Goal: Task Accomplishment & Management: Use online tool/utility

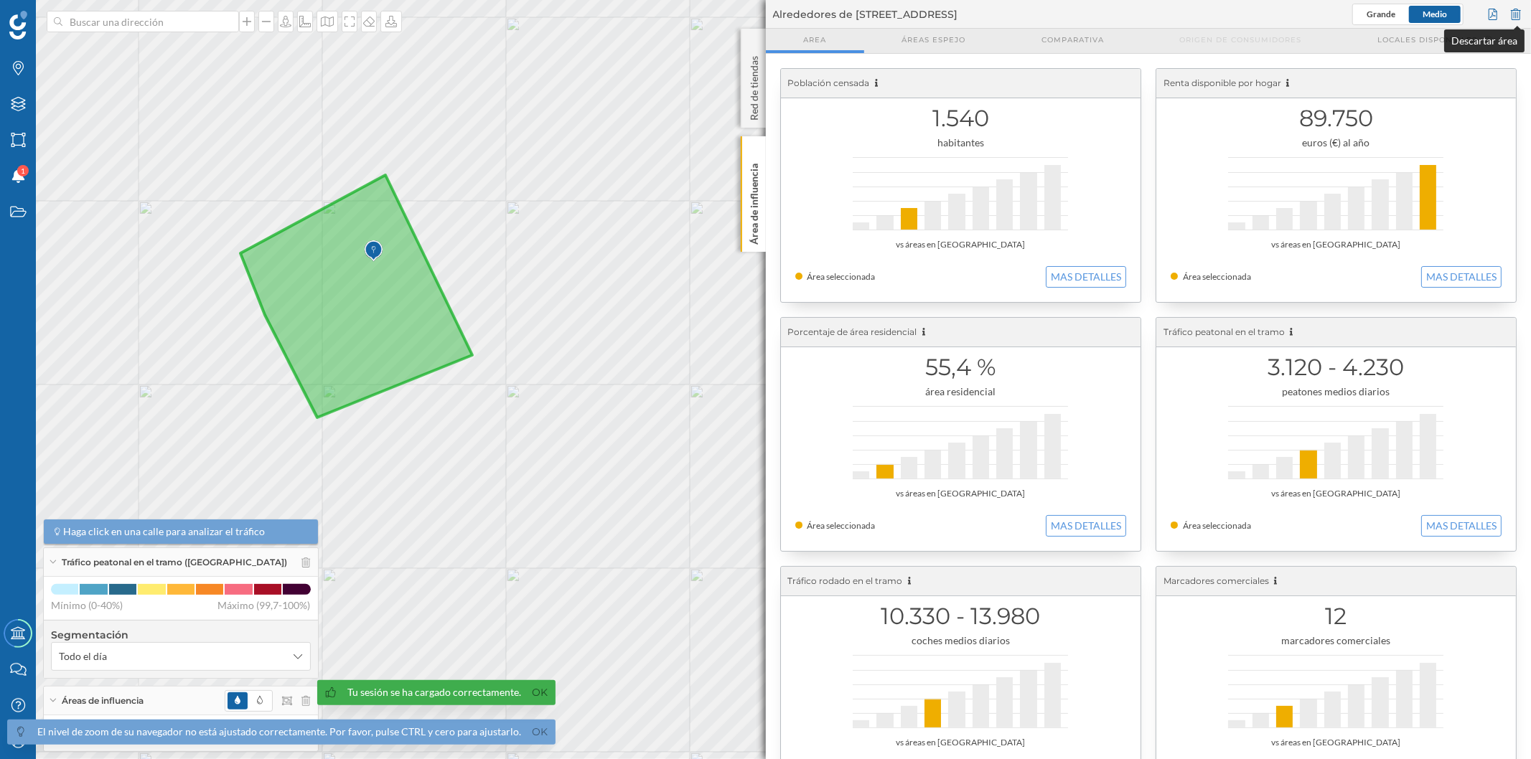
click at [1512, 17] on div at bounding box center [1516, 15] width 16 height 22
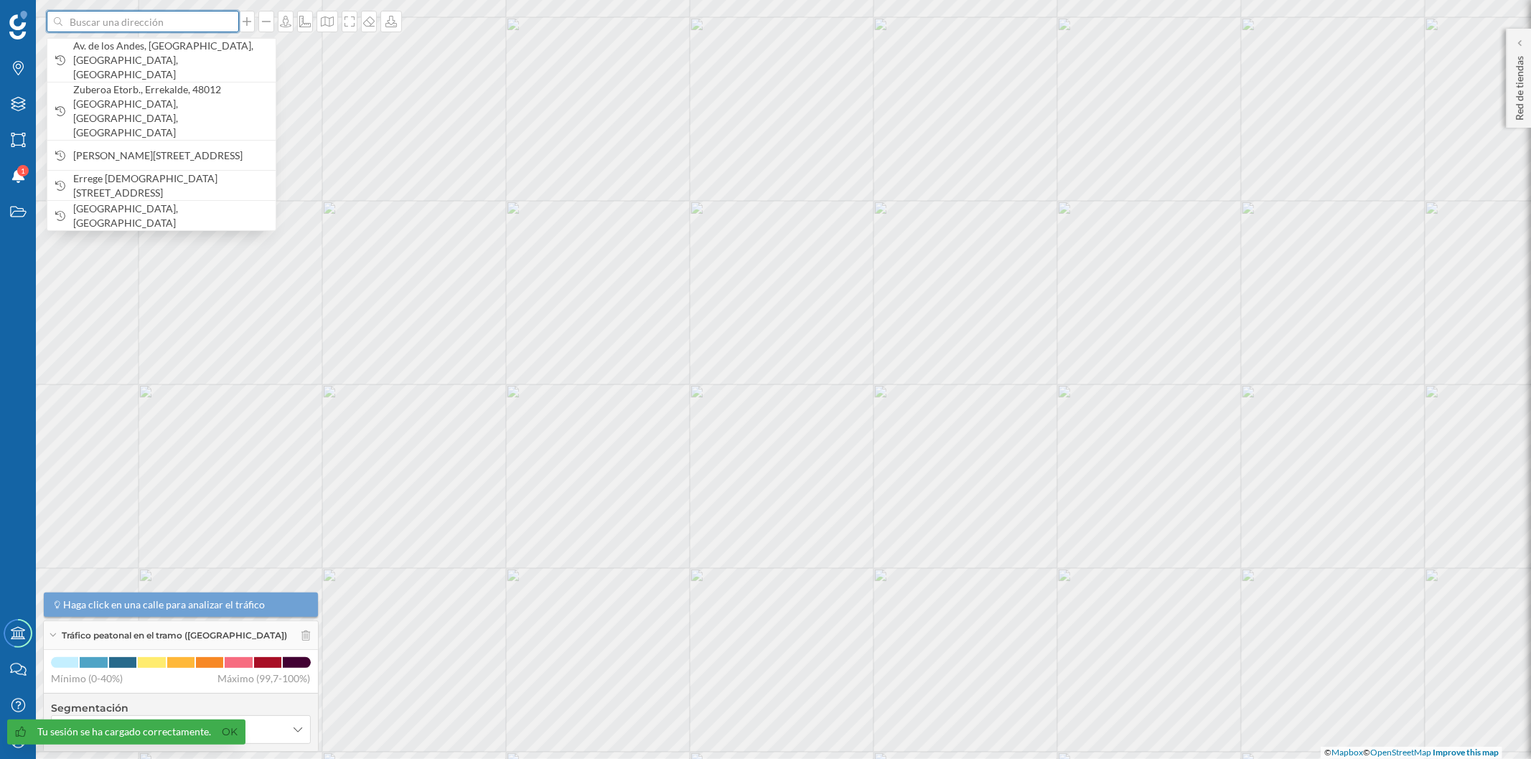
click at [207, 23] on input at bounding box center [142, 22] width 161 height 22
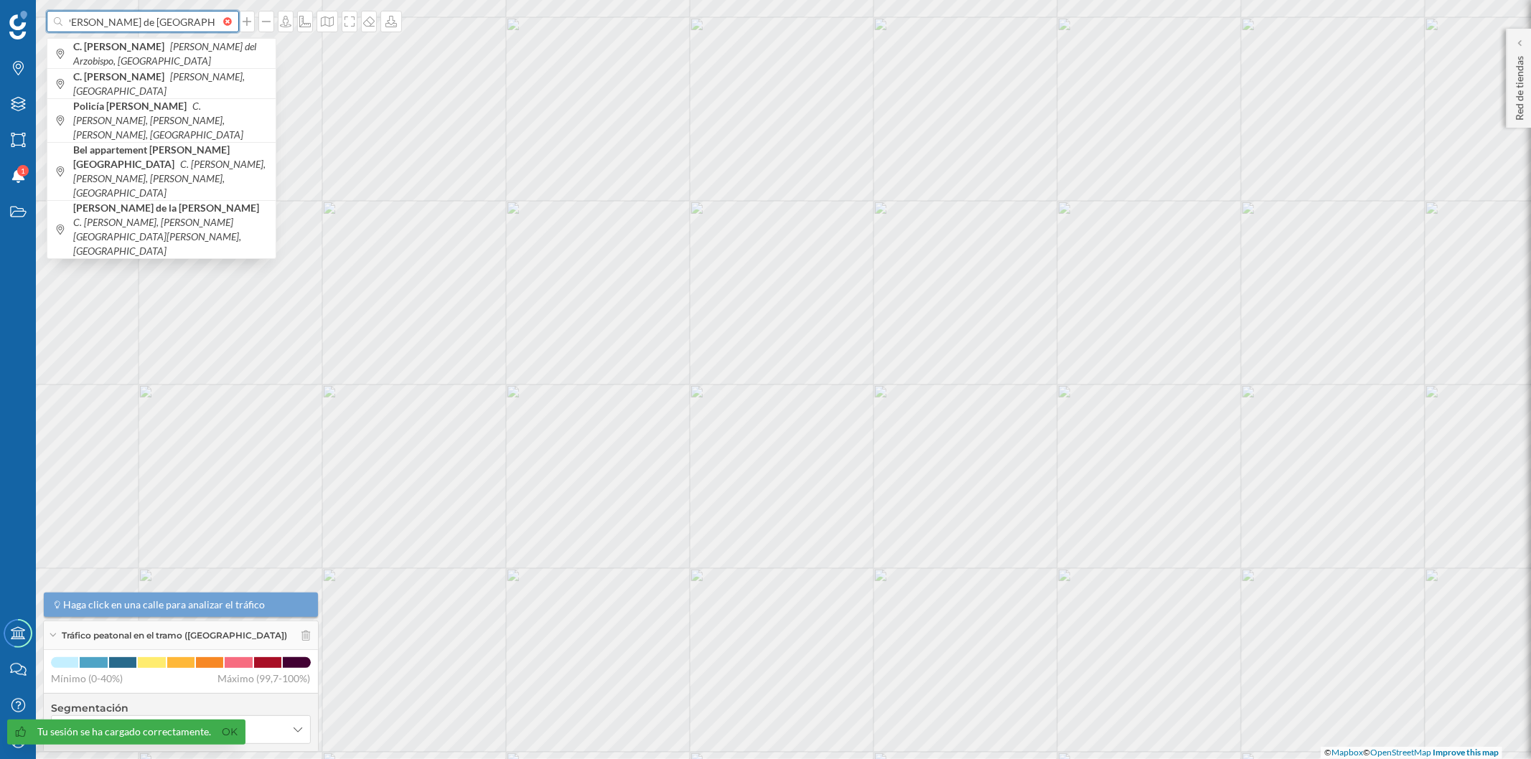
scroll to position [0, 26]
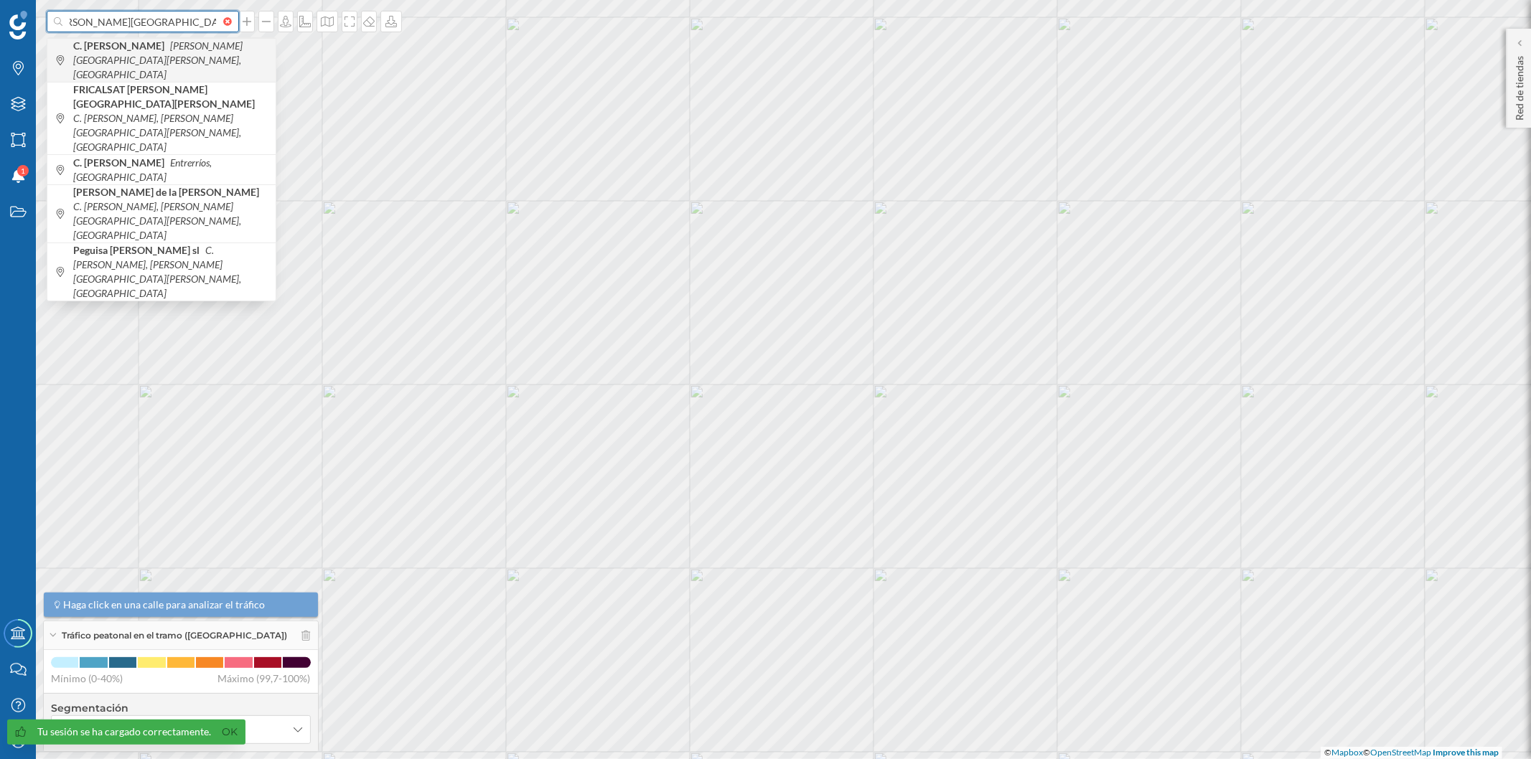
type input "c [PERSON_NAME][GEOGRAPHIC_DATA][PERSON_NAME]"
click at [205, 60] on span "C. [PERSON_NAME] de la [PERSON_NAME], [GEOGRAPHIC_DATA]" at bounding box center [170, 60] width 195 height 43
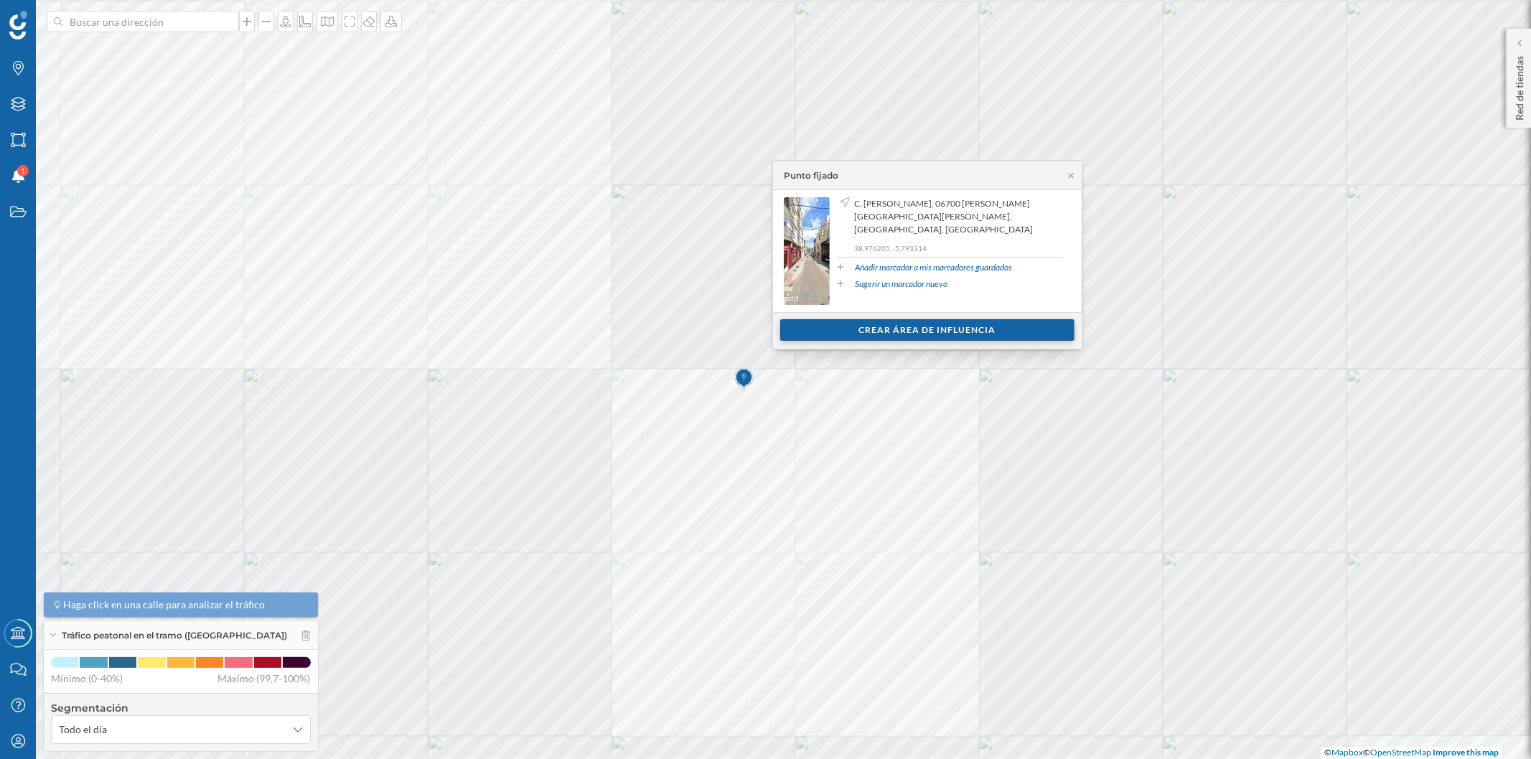
click at [913, 331] on div "Crear área de influencia" at bounding box center [927, 330] width 294 height 22
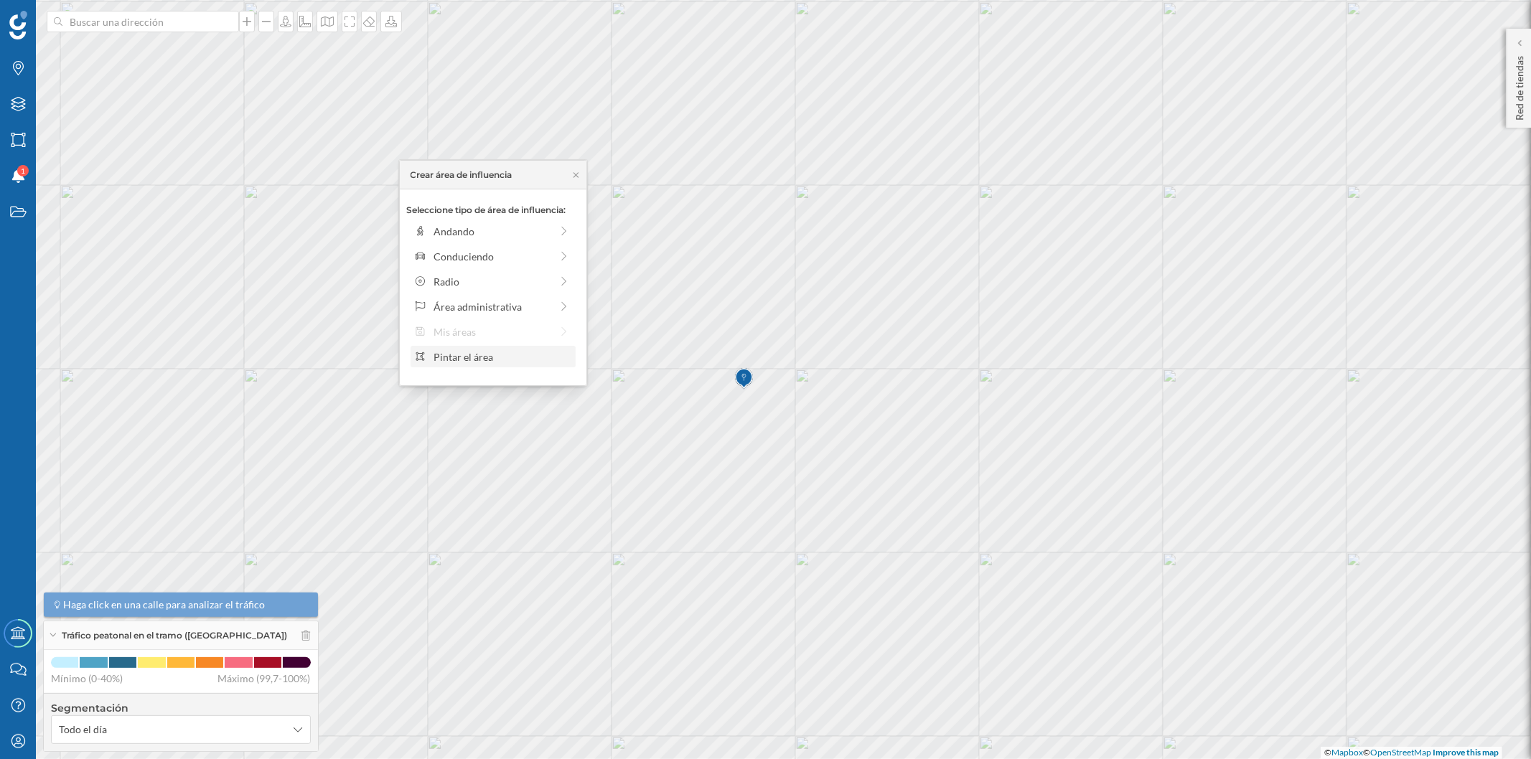
click at [471, 362] on div "Pintar el área" at bounding box center [502, 357] width 137 height 15
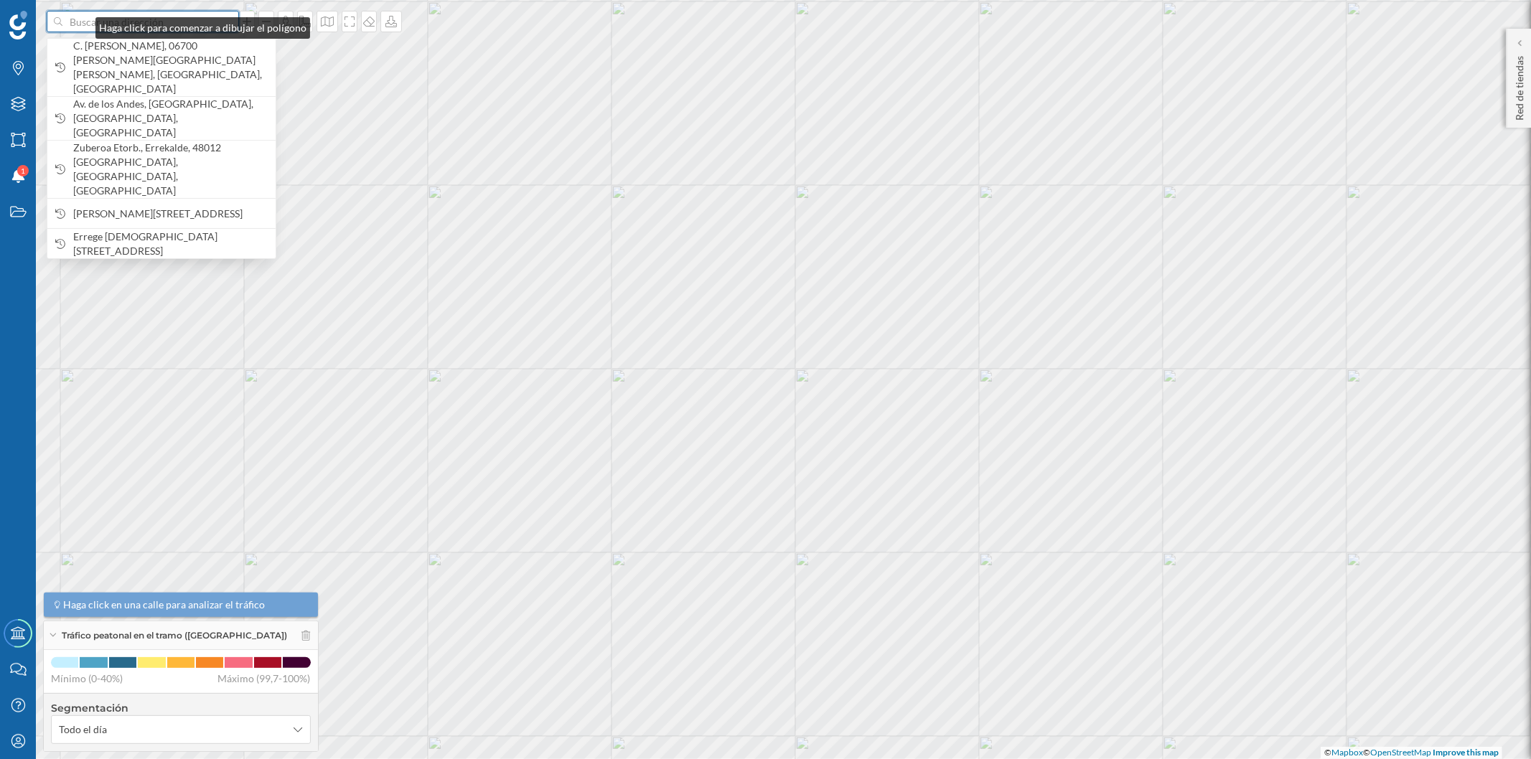
click at [81, 24] on input at bounding box center [142, 22] width 161 height 22
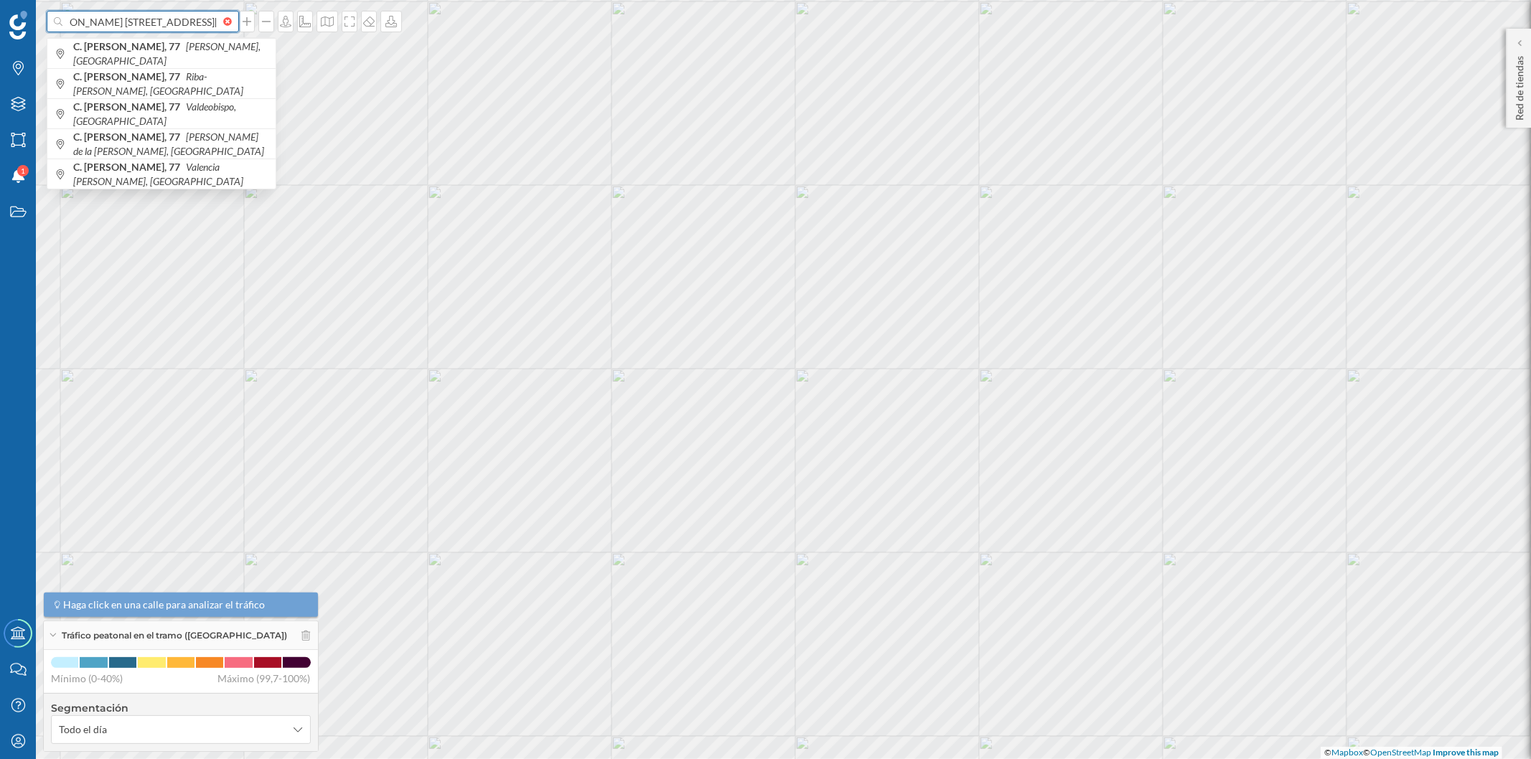
scroll to position [0, 39]
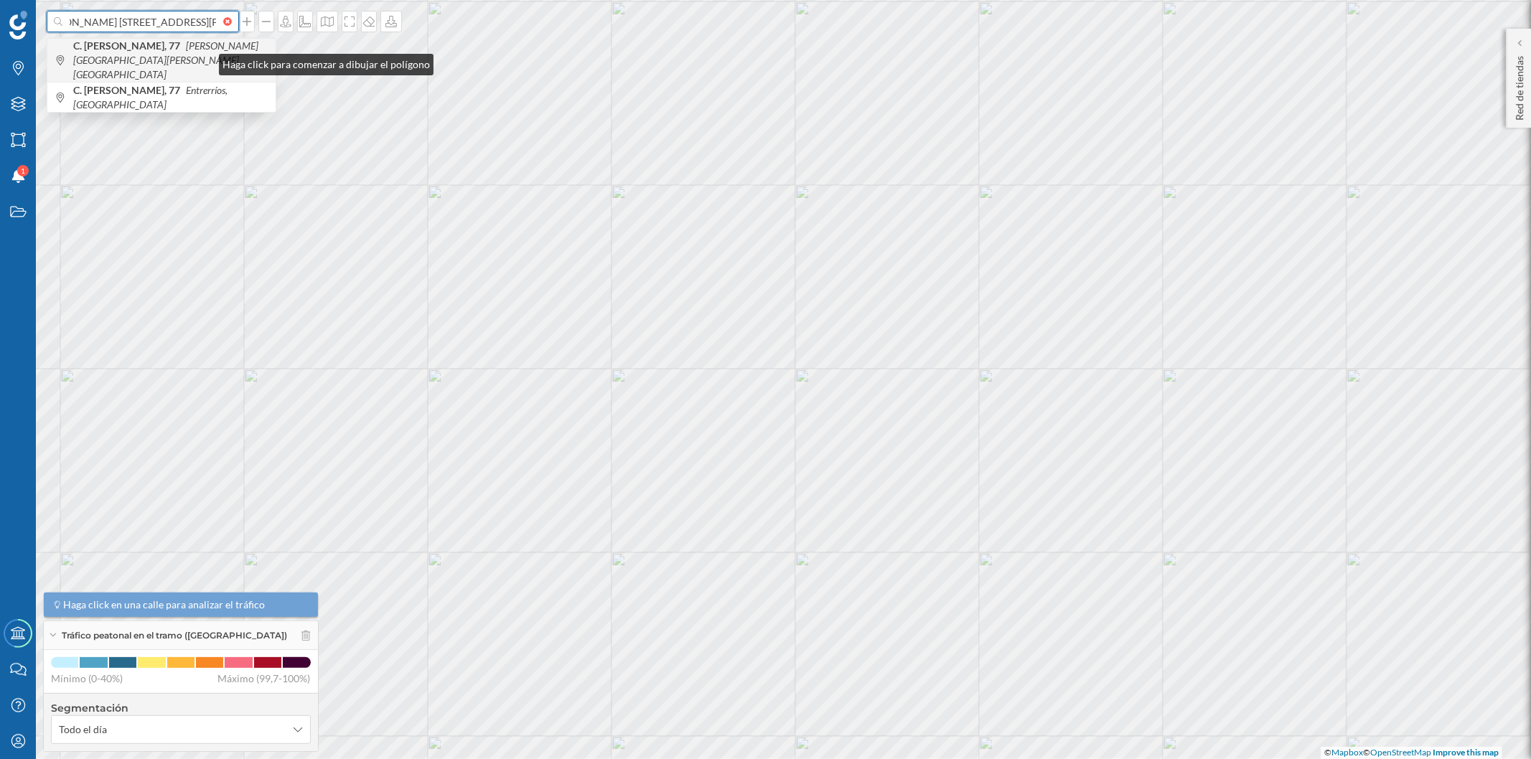
type input "c [PERSON_NAME] [STREET_ADDRESS][PERSON_NAME][PERSON_NAME]"
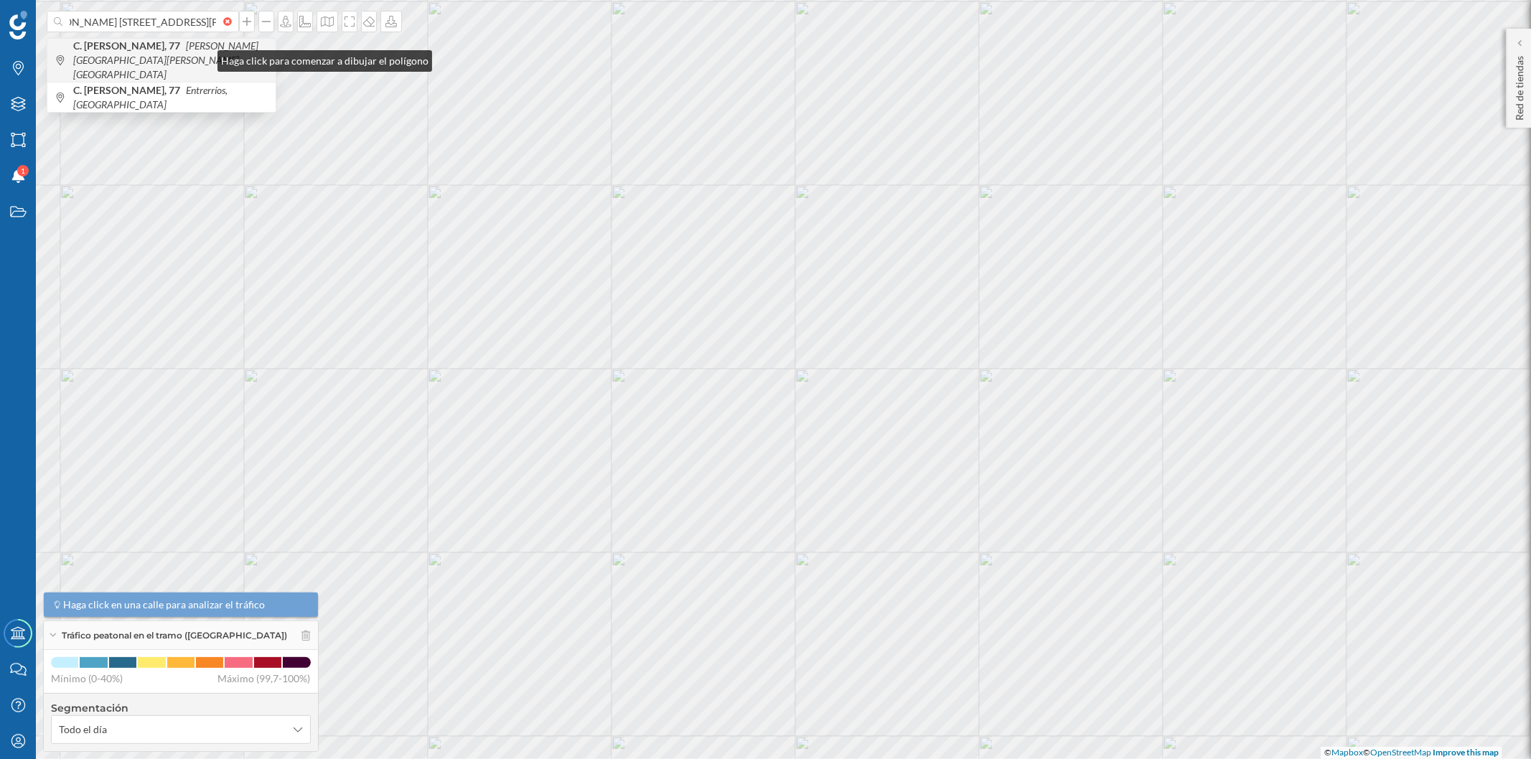
scroll to position [0, 0]
click at [203, 57] on span "C. [PERSON_NAME], 77 [PERSON_NAME][GEOGRAPHIC_DATA][PERSON_NAME], [GEOGRAPHIC_D…" at bounding box center [170, 60] width 195 height 43
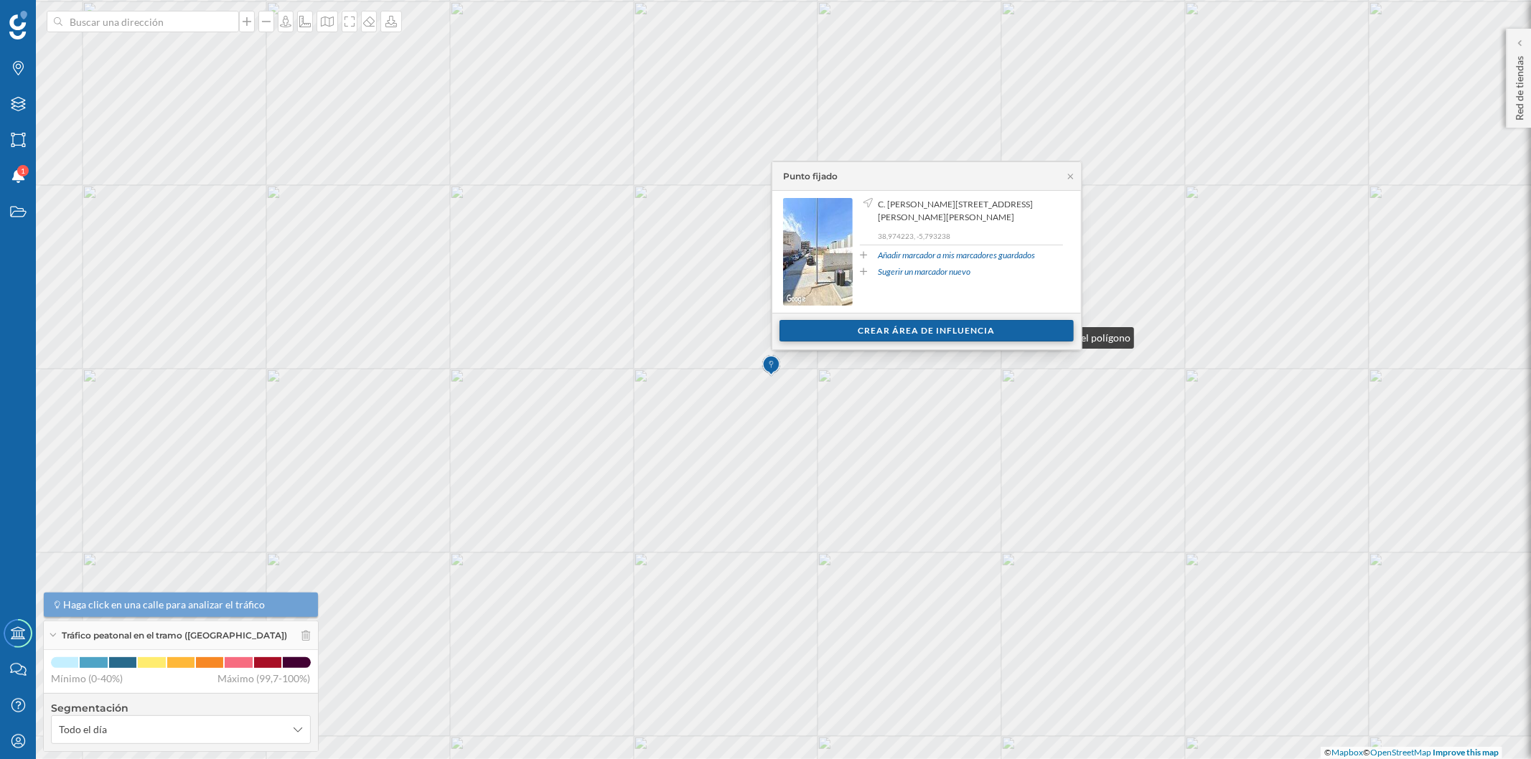
click at [905, 334] on div "Crear área de influencia" at bounding box center [926, 331] width 294 height 22
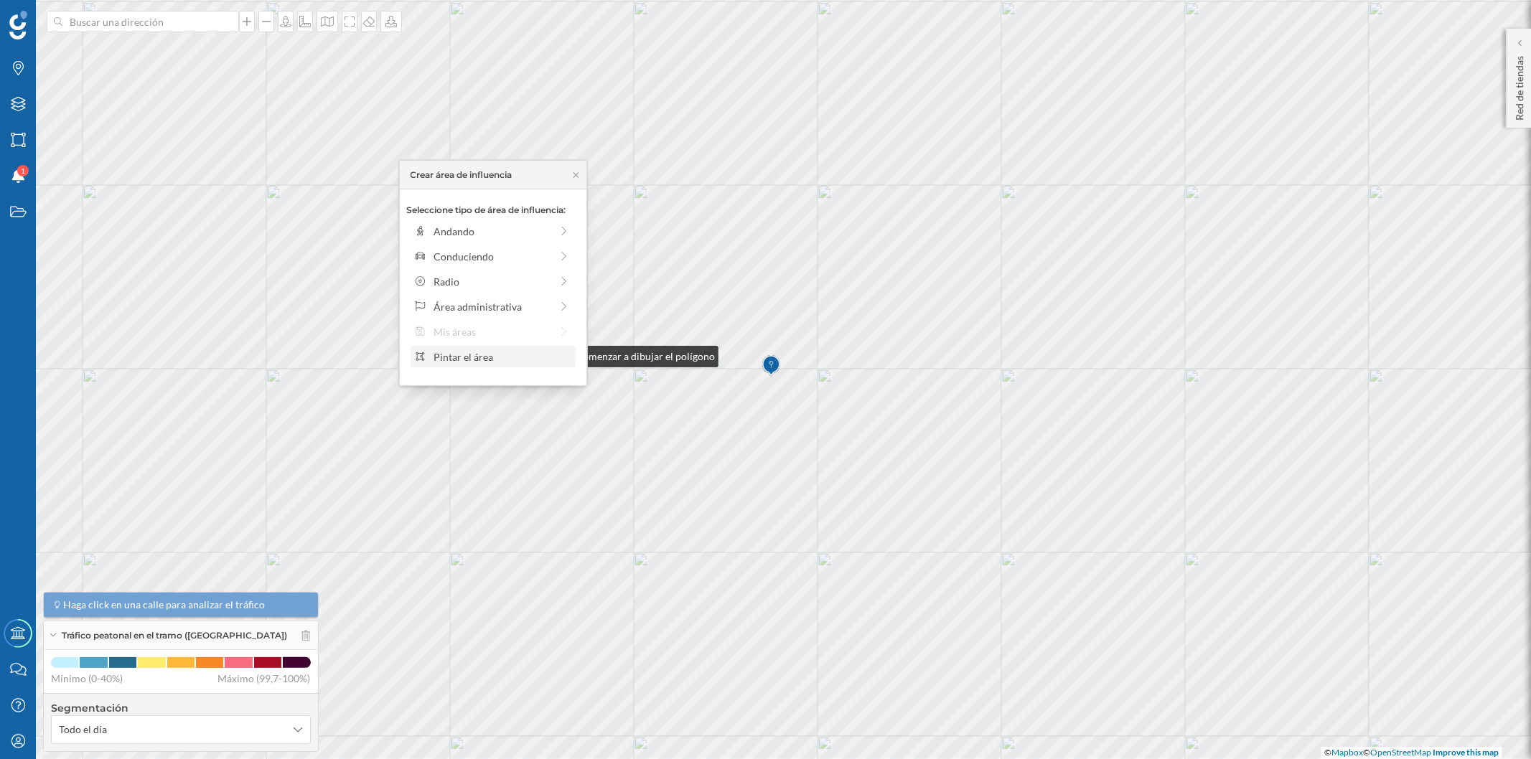
click at [490, 353] on div "Pintar el área" at bounding box center [502, 357] width 137 height 15
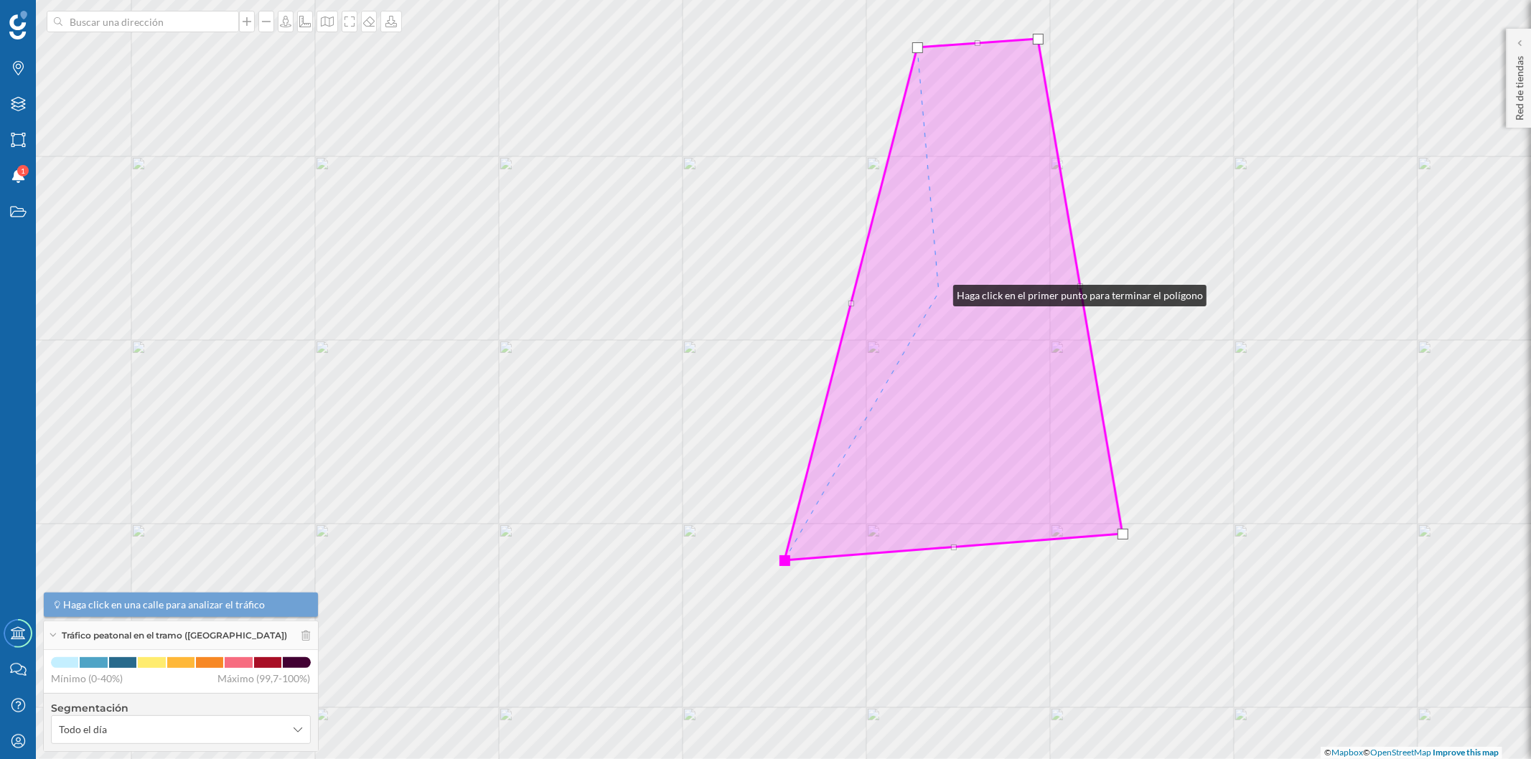
click at [939, 292] on icon at bounding box center [954, 300] width 338 height 522
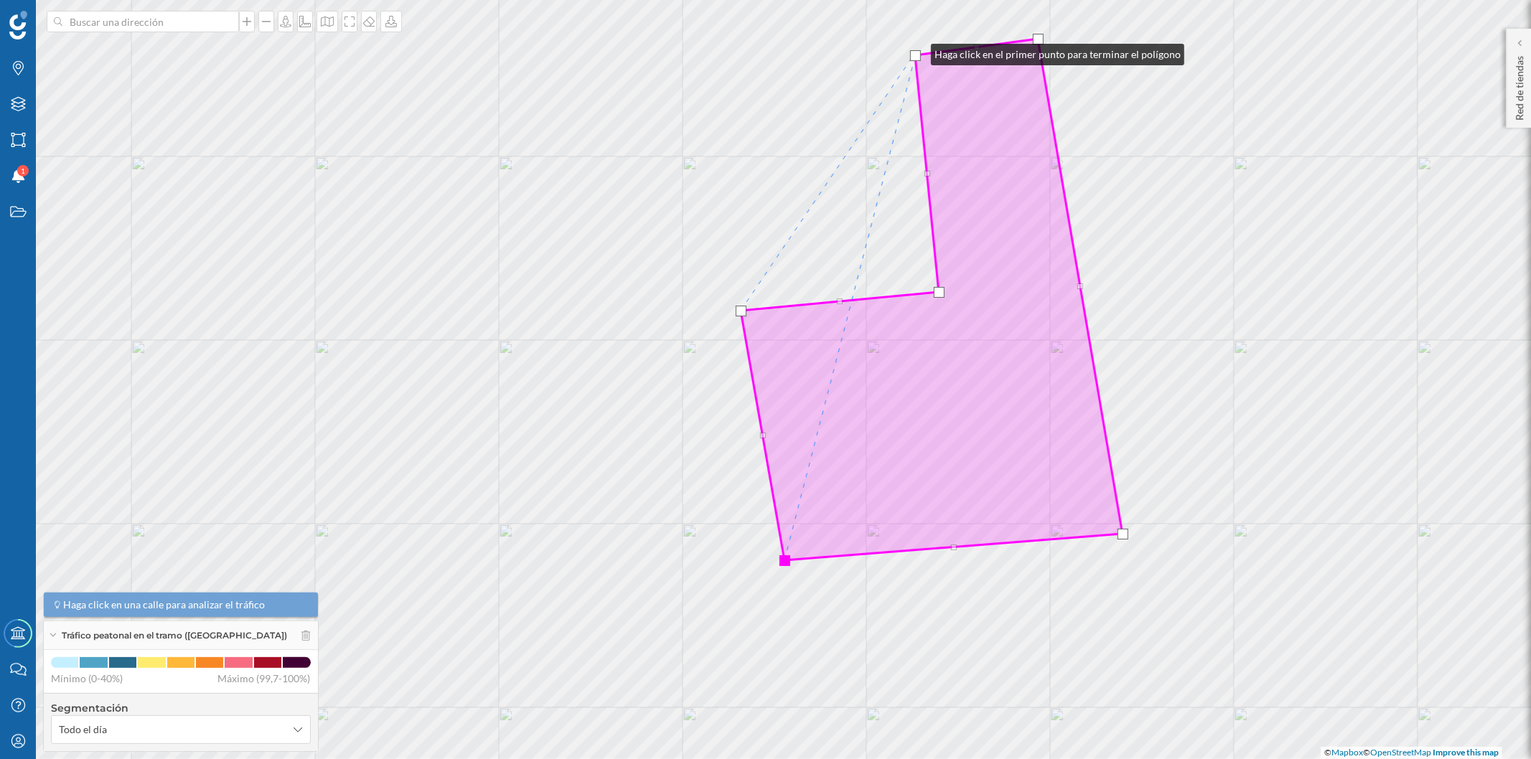
drag, startPoint x: 919, startPoint y: 43, endPoint x: 917, endPoint y: 51, distance: 8.2
click at [917, 51] on div at bounding box center [915, 55] width 11 height 11
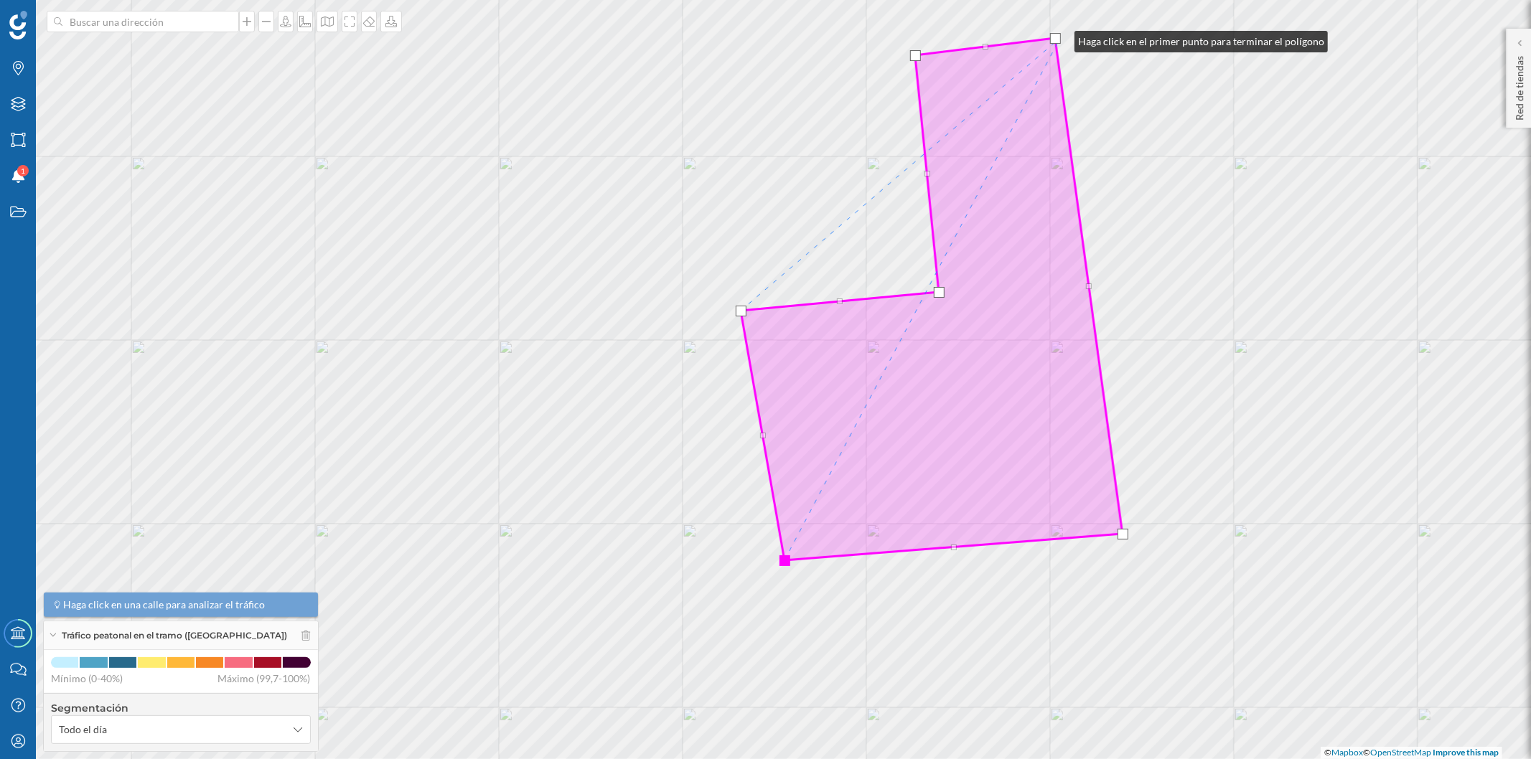
drag, startPoint x: 1043, startPoint y: 39, endPoint x: 1059, endPoint y: 38, distance: 16.5
click at [1060, 38] on div at bounding box center [1055, 38] width 11 height 11
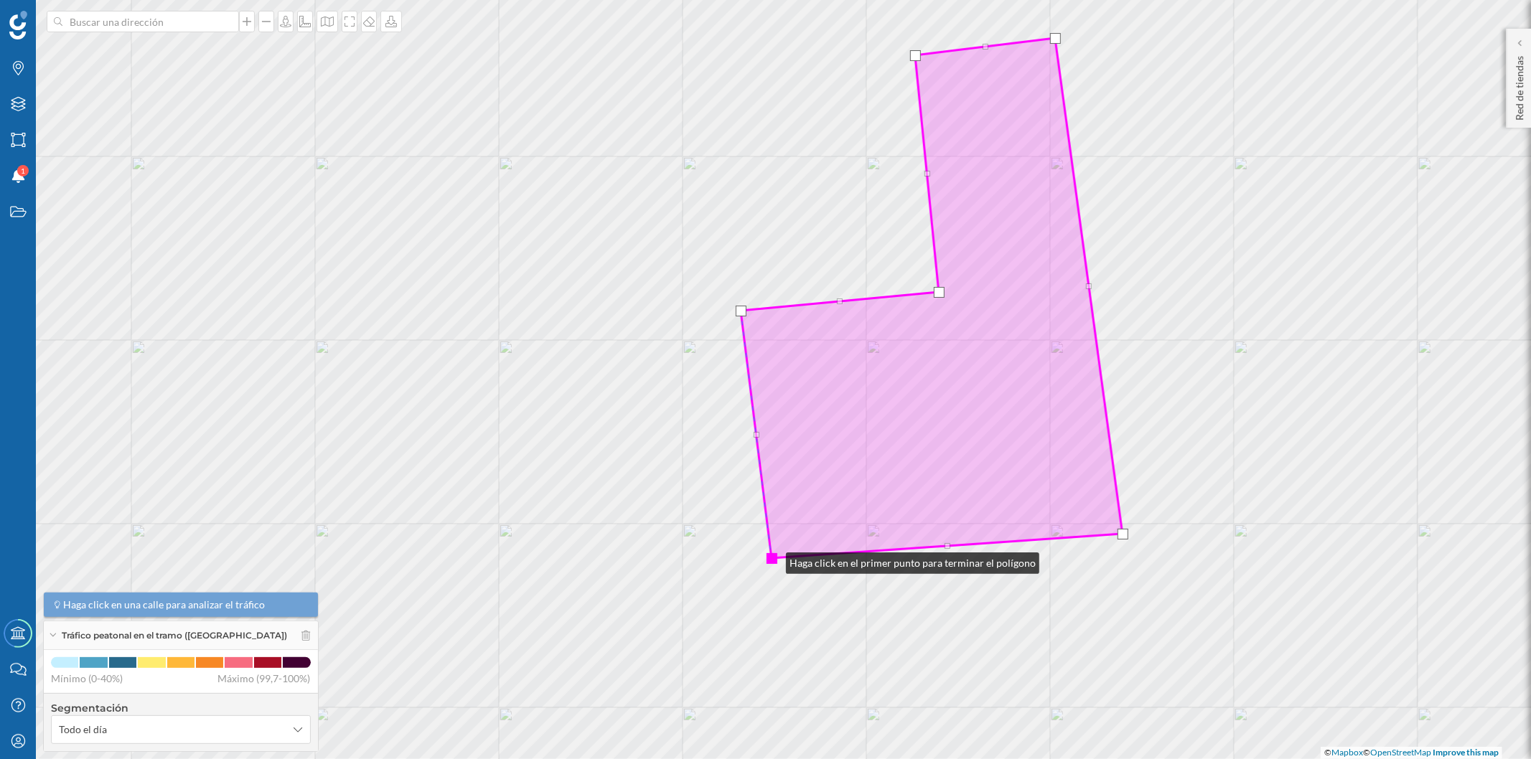
drag, startPoint x: 785, startPoint y: 562, endPoint x: 772, endPoint y: 560, distance: 13.1
click at [772, 560] on div at bounding box center [772, 558] width 11 height 11
click at [769, 560] on div at bounding box center [768, 558] width 11 height 11
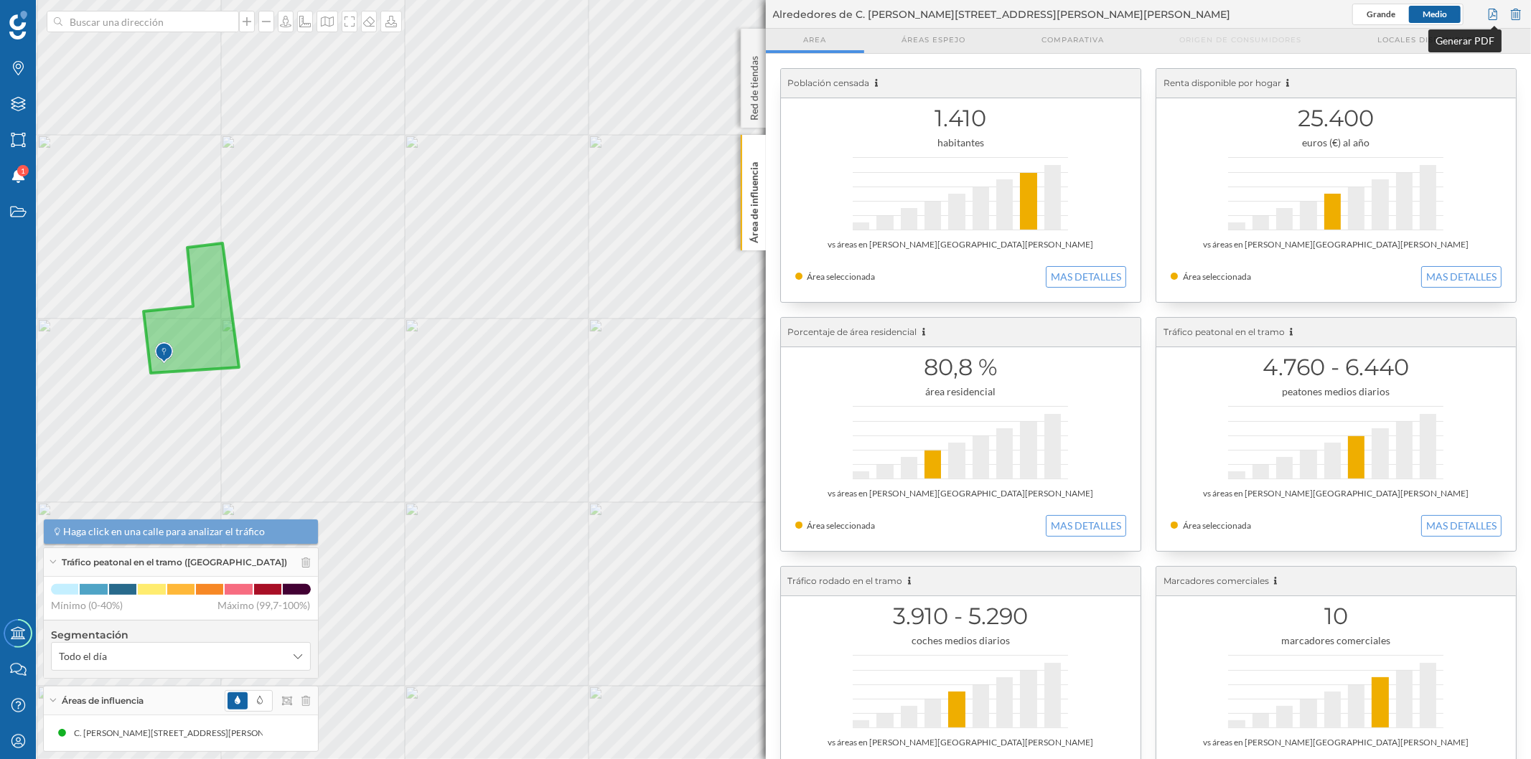
click at [1497, 11] on div at bounding box center [1493, 15] width 16 height 22
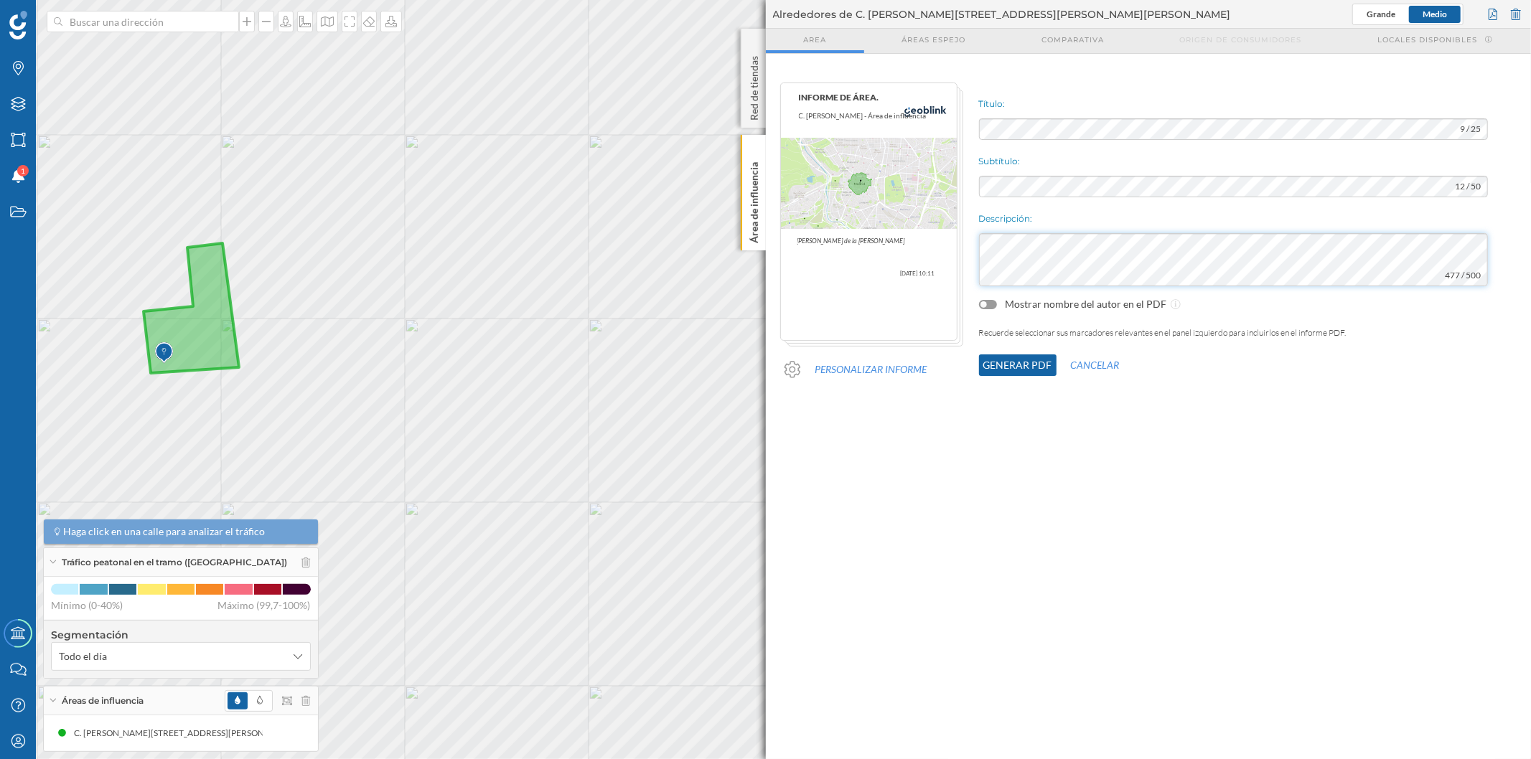
click at [973, 255] on div "Título: 9 / 25 Subtítulo: 12 / 50 Descripción: 477 / 500 Mostrar nombre del aut…" at bounding box center [1252, 245] width 560 height 341
click at [1209, 203] on div "Título: 9 / 25 Subtítulo: 12 / 50 Descripción: 477 / 500 Mostrar nombre del aut…" at bounding box center [1252, 245] width 560 height 341
click at [956, 255] on div "INFORME DE ÁREA. C. [PERSON_NAME] - [DATE] 10:11 [PERSON_NAME][GEOGRAPHIC_DATA]…" at bounding box center [1149, 245] width 766 height 341
click at [1074, 462] on geo-parrilla-de-salida "Población censada 1.410 habitantes vs áreas en [PERSON_NAME][GEOGRAPHIC_DATA][P…" at bounding box center [1149, 407] width 766 height 706
click at [1021, 360] on button "Generar PDF" at bounding box center [1018, 366] width 78 height 22
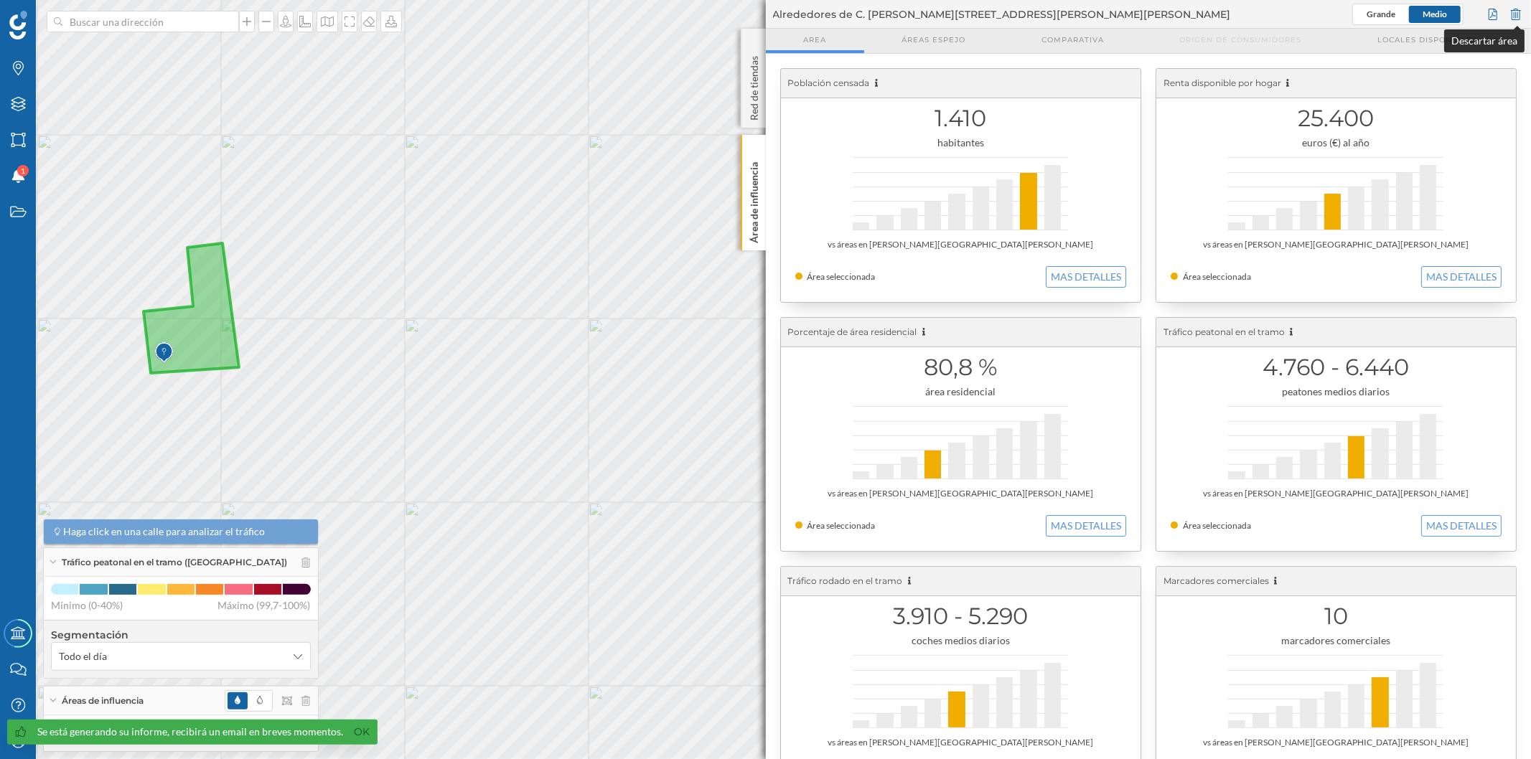
click at [1511, 17] on div at bounding box center [1516, 15] width 16 height 22
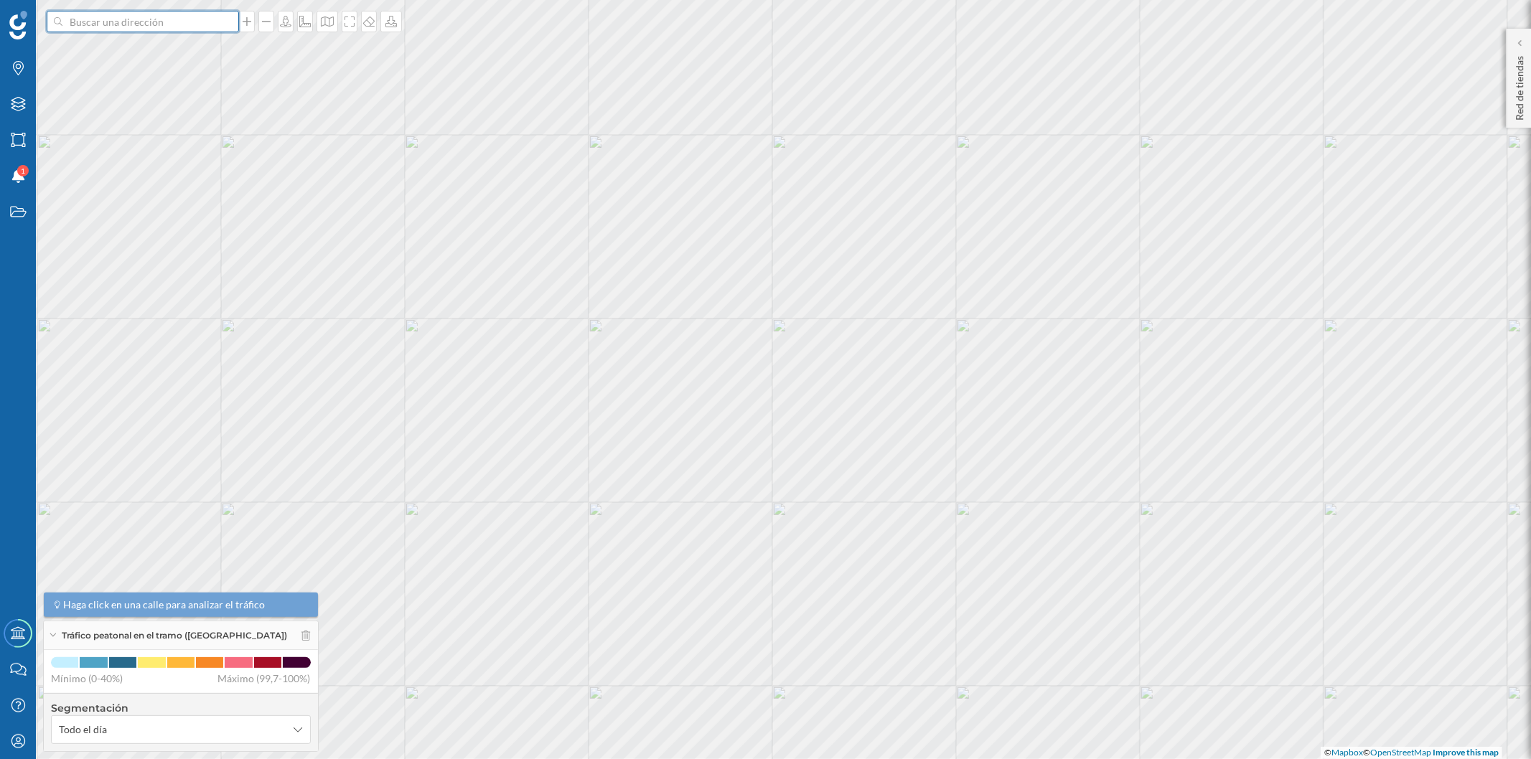
click at [177, 19] on input at bounding box center [142, 22] width 161 height 22
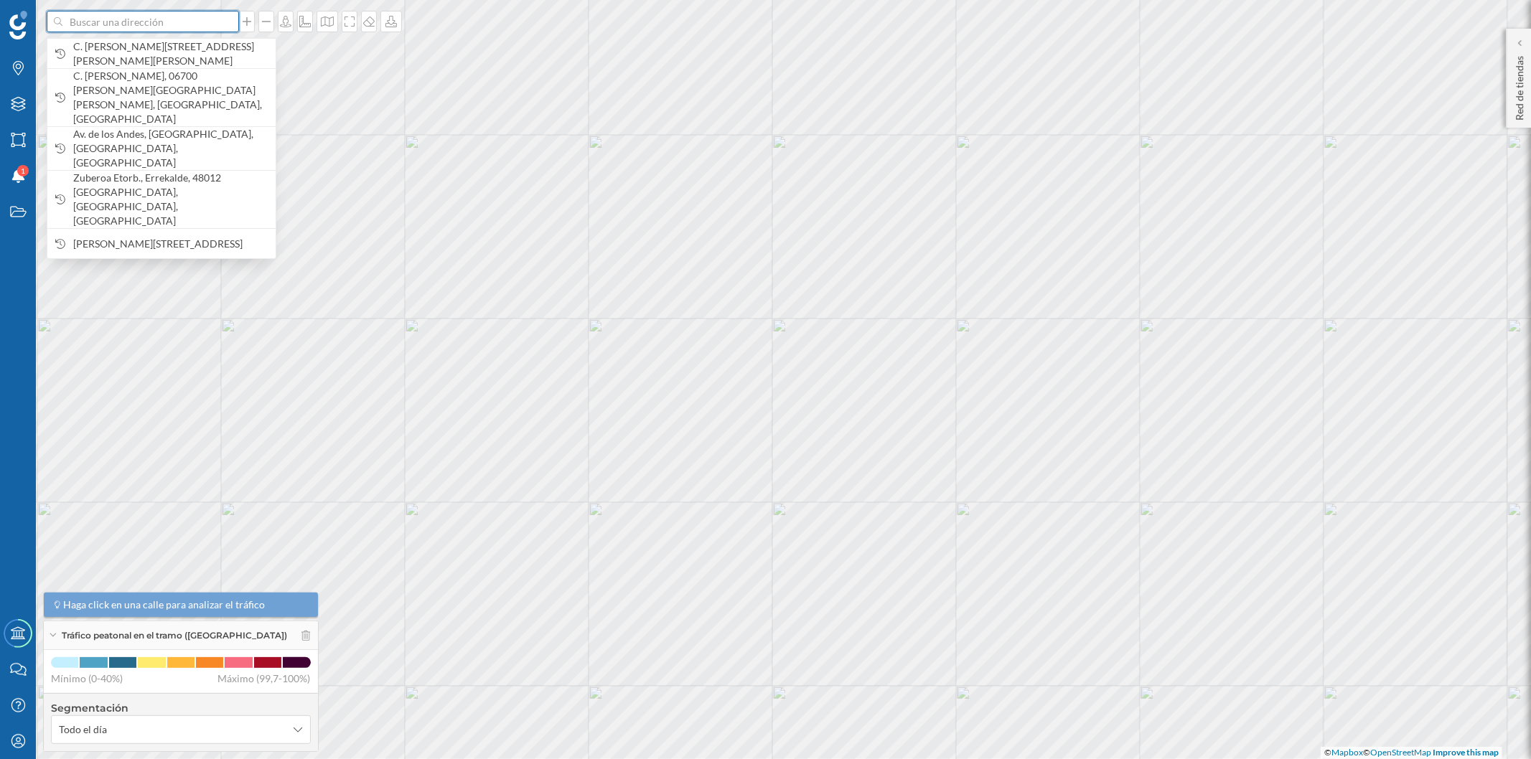
paste input "P.º [GEOGRAPHIC_DATA], s/n, 06700 [PERSON_NAME][GEOGRAPHIC_DATA][PERSON_NAME], …"
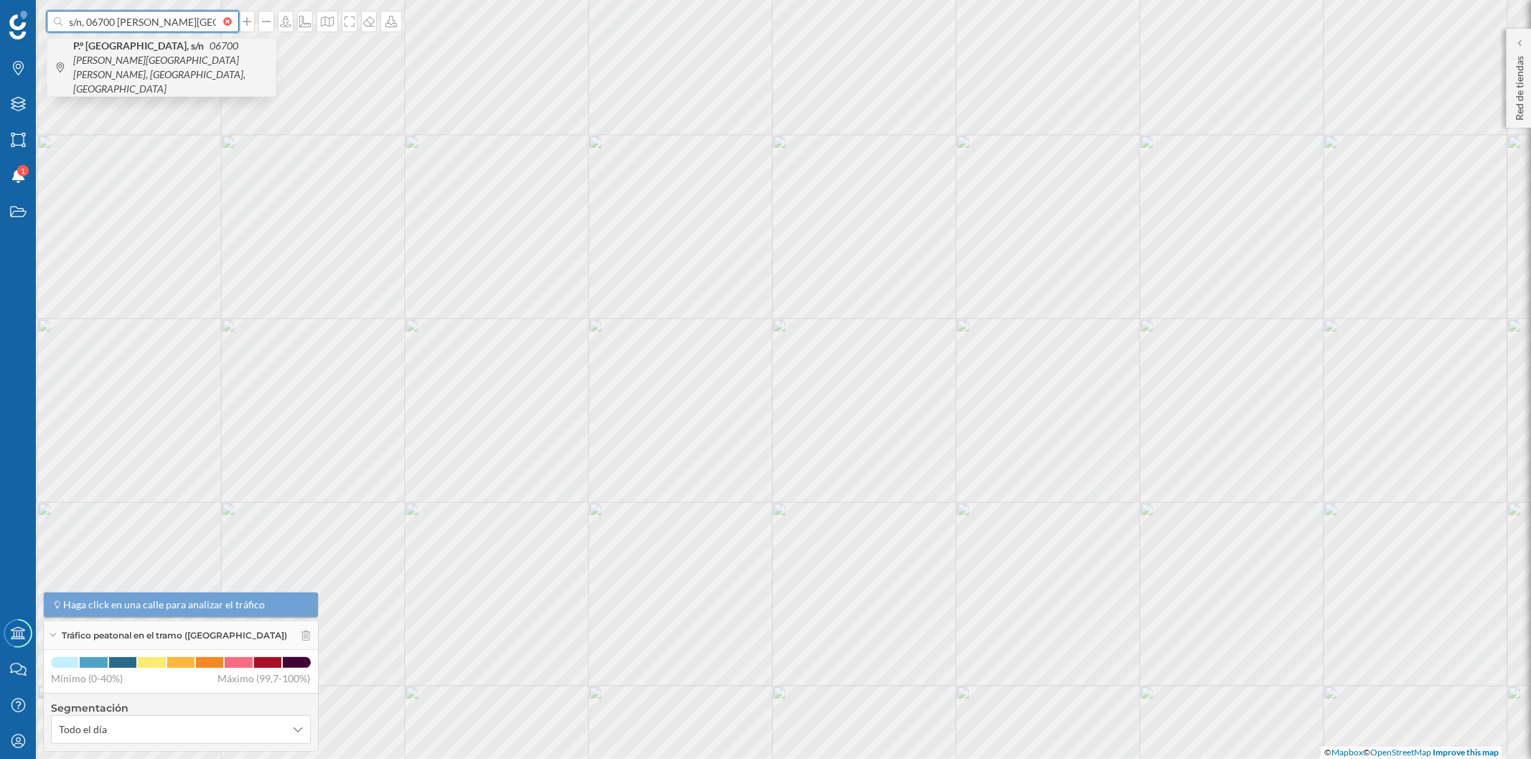
type input "P.º [GEOGRAPHIC_DATA], s/n, 06700 [PERSON_NAME][GEOGRAPHIC_DATA][PERSON_NAME], …"
click at [177, 47] on icon "06700 [PERSON_NAME][GEOGRAPHIC_DATA][PERSON_NAME], [GEOGRAPHIC_DATA], [GEOGRAPH…" at bounding box center [159, 66] width 172 height 55
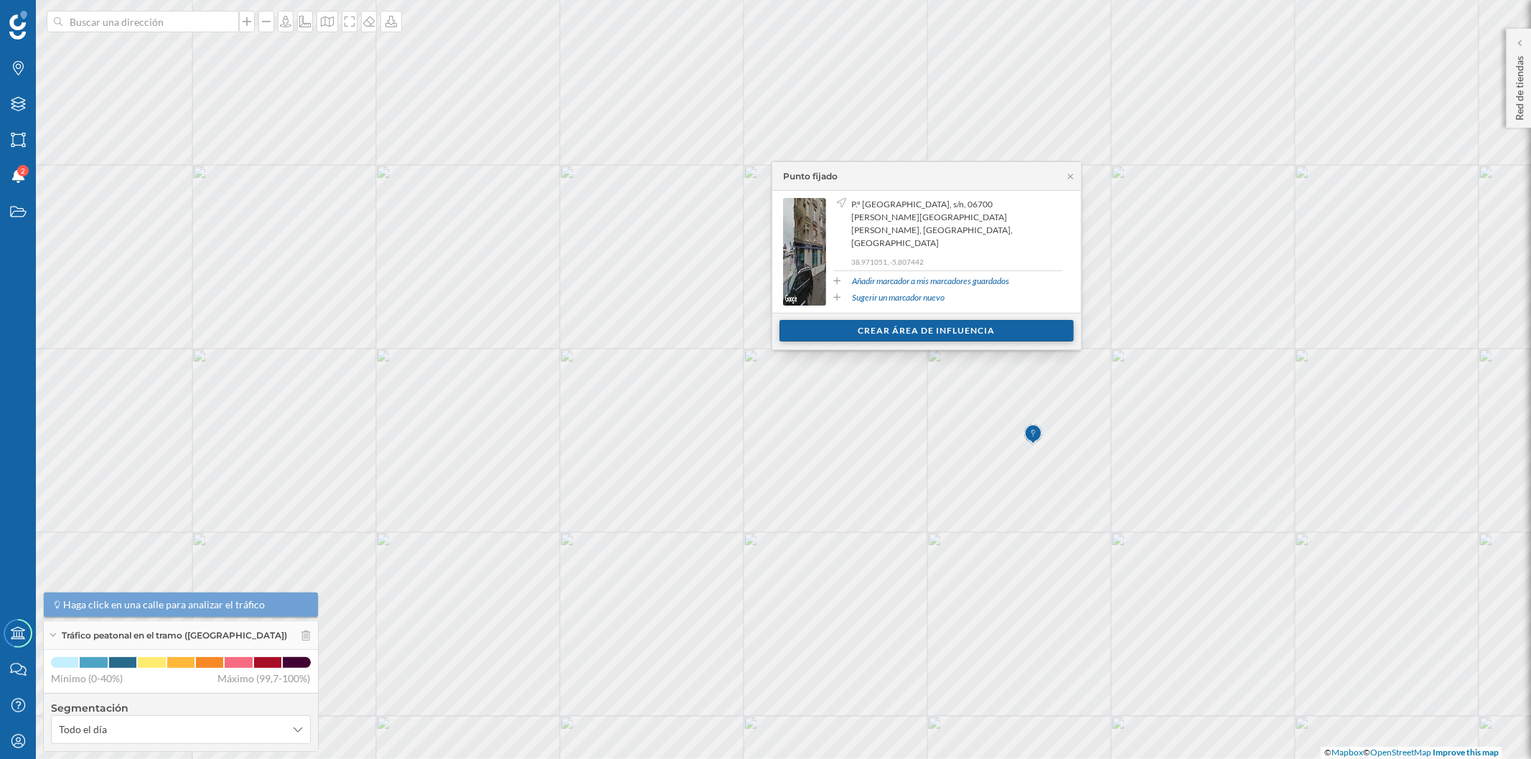
click at [921, 331] on div "Crear área de influencia" at bounding box center [926, 331] width 294 height 22
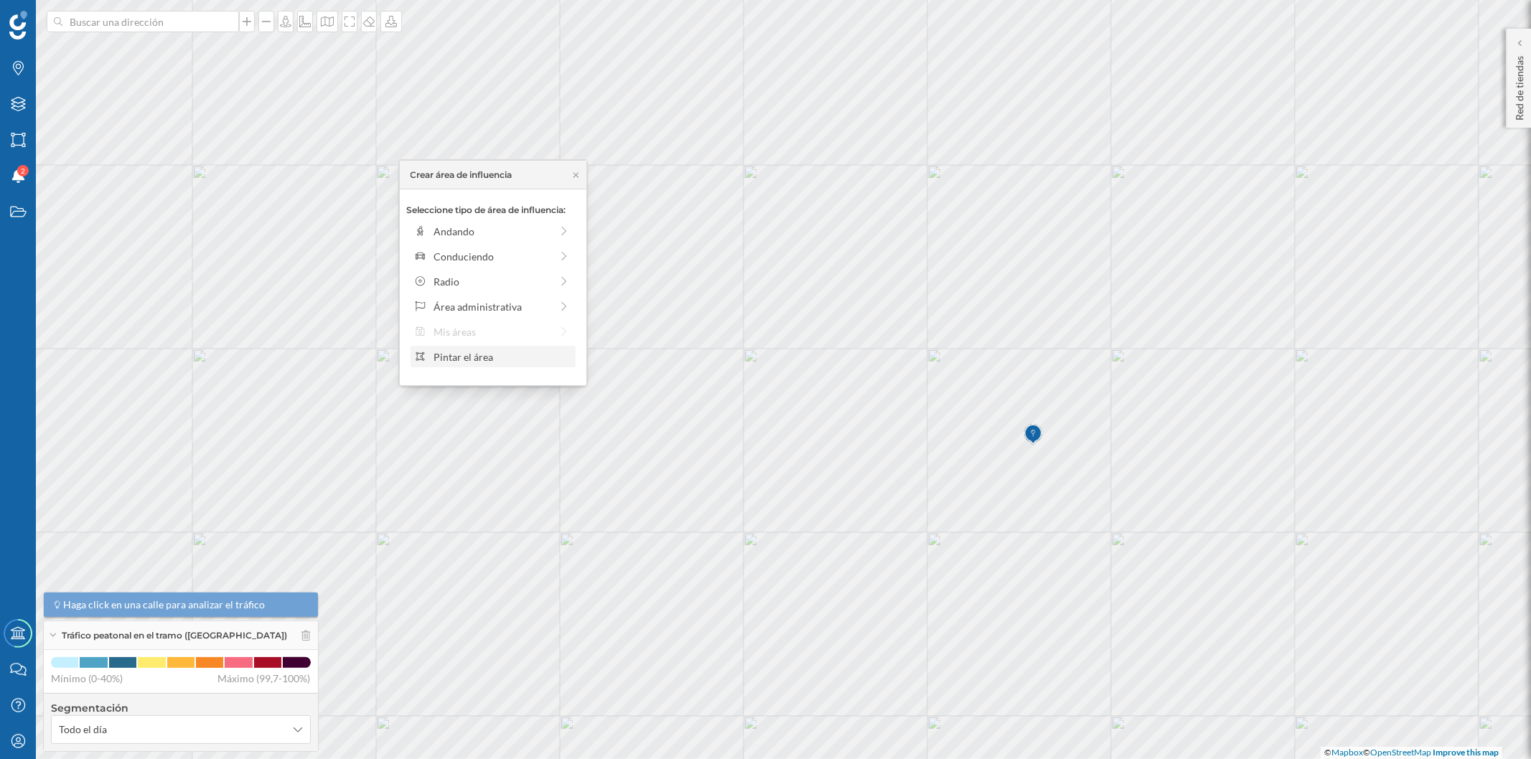
click at [467, 355] on div "Pintar el área" at bounding box center [502, 357] width 137 height 15
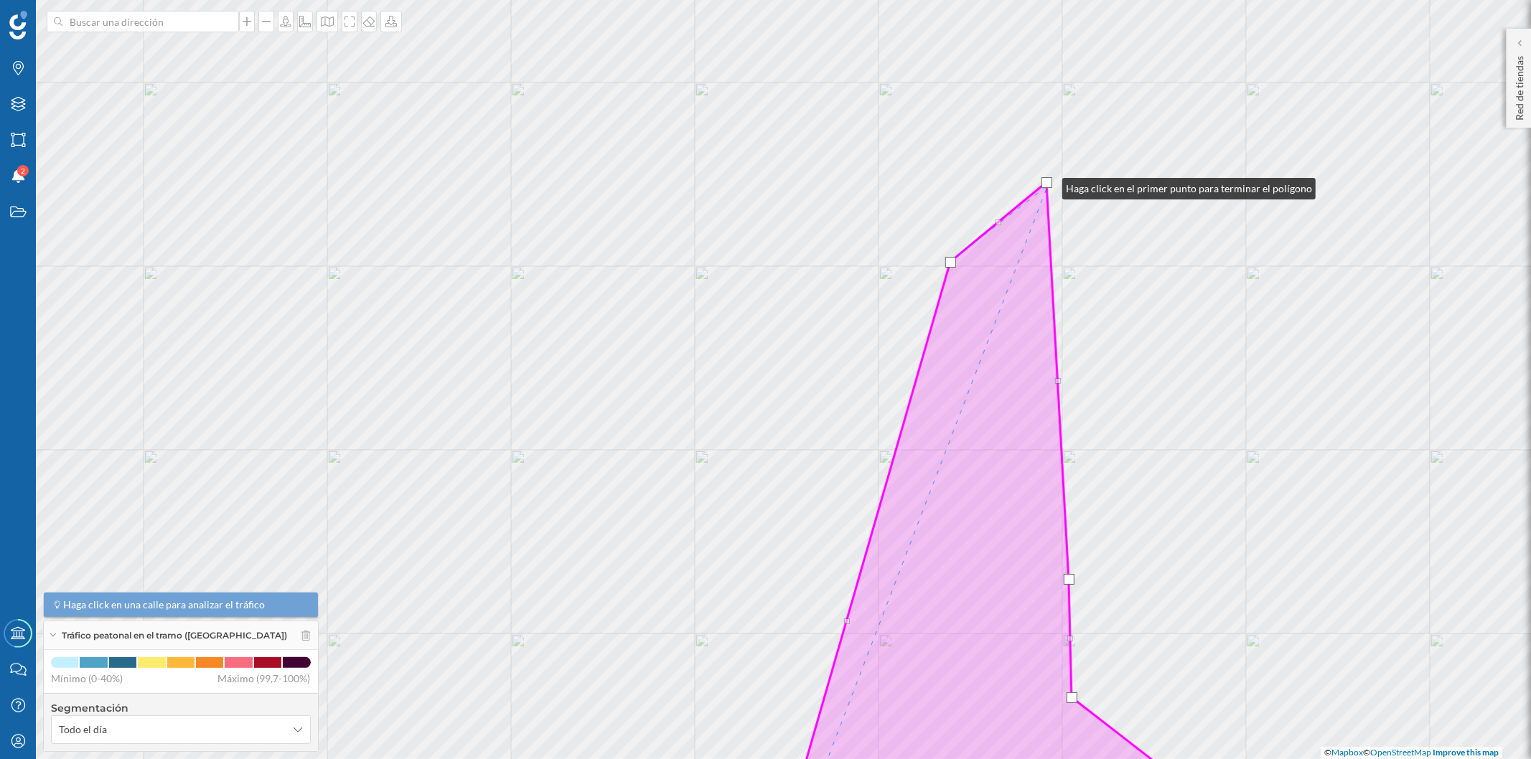
drag, startPoint x: 1053, startPoint y: 191, endPoint x: 1048, endPoint y: 184, distance: 8.2
click at [1048, 184] on div at bounding box center [1046, 182] width 11 height 11
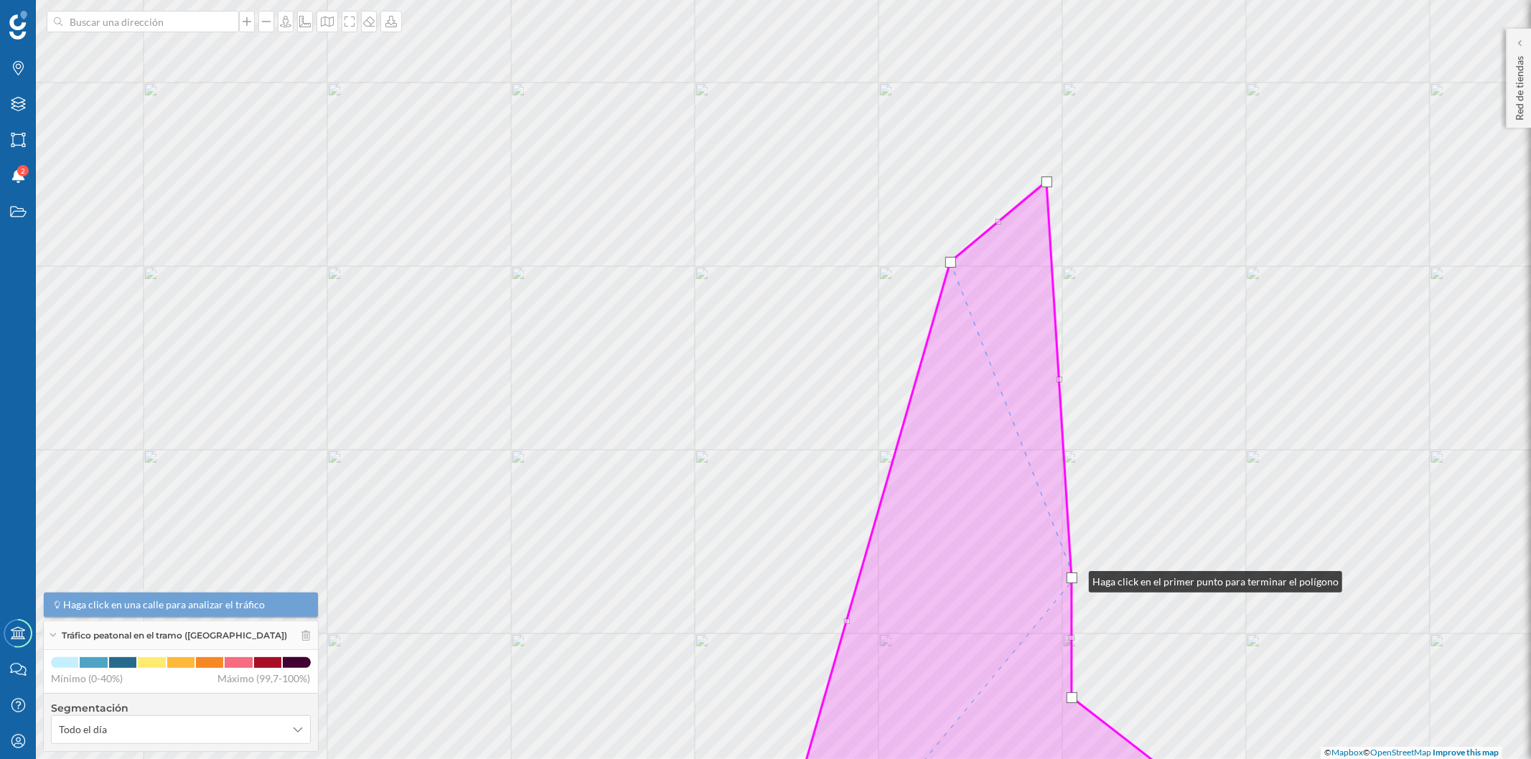
click at [1074, 579] on div at bounding box center [1072, 578] width 11 height 11
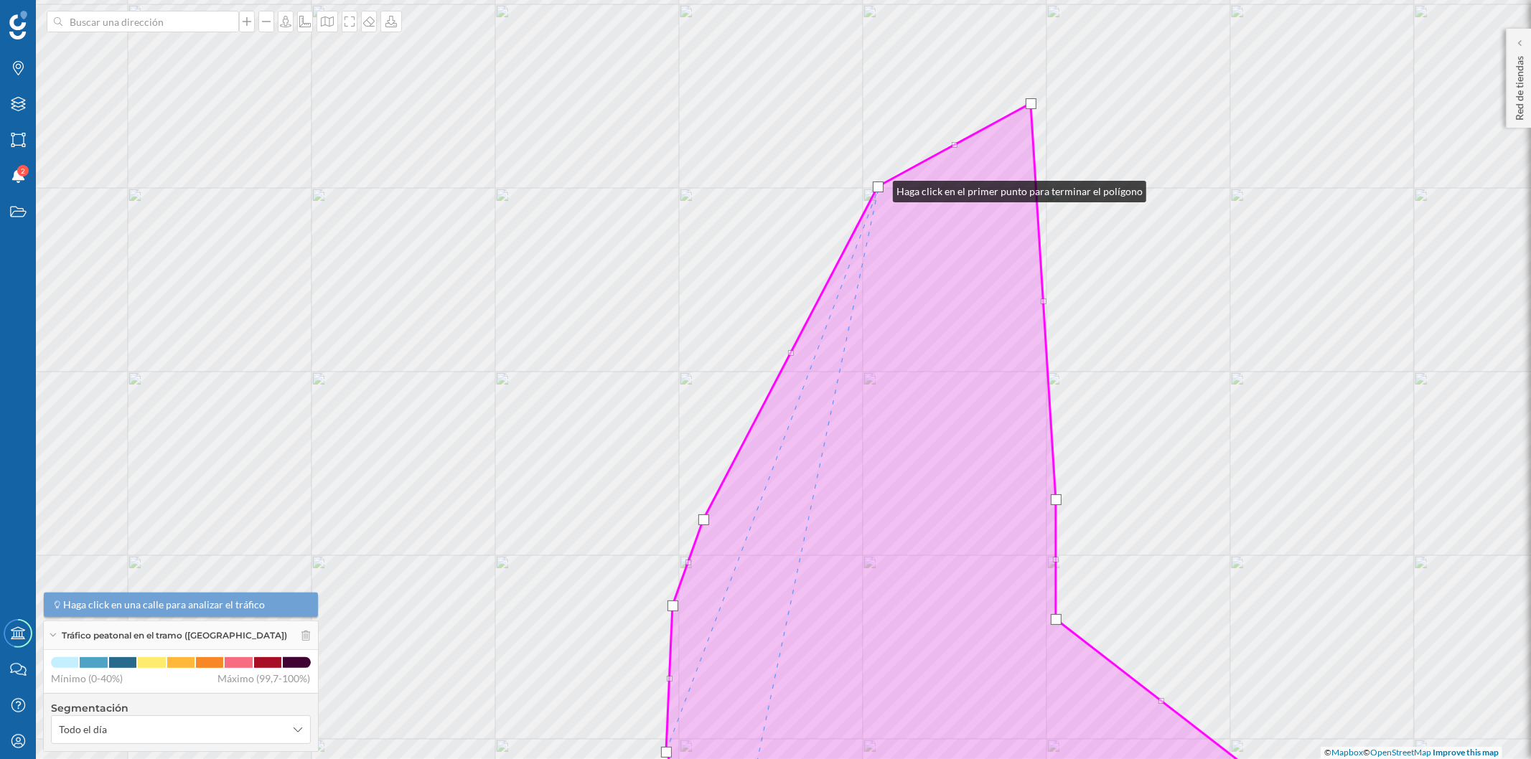
drag, startPoint x: 935, startPoint y: 185, endPoint x: 879, endPoint y: 188, distance: 56.8
click at [879, 188] on div at bounding box center [878, 187] width 11 height 11
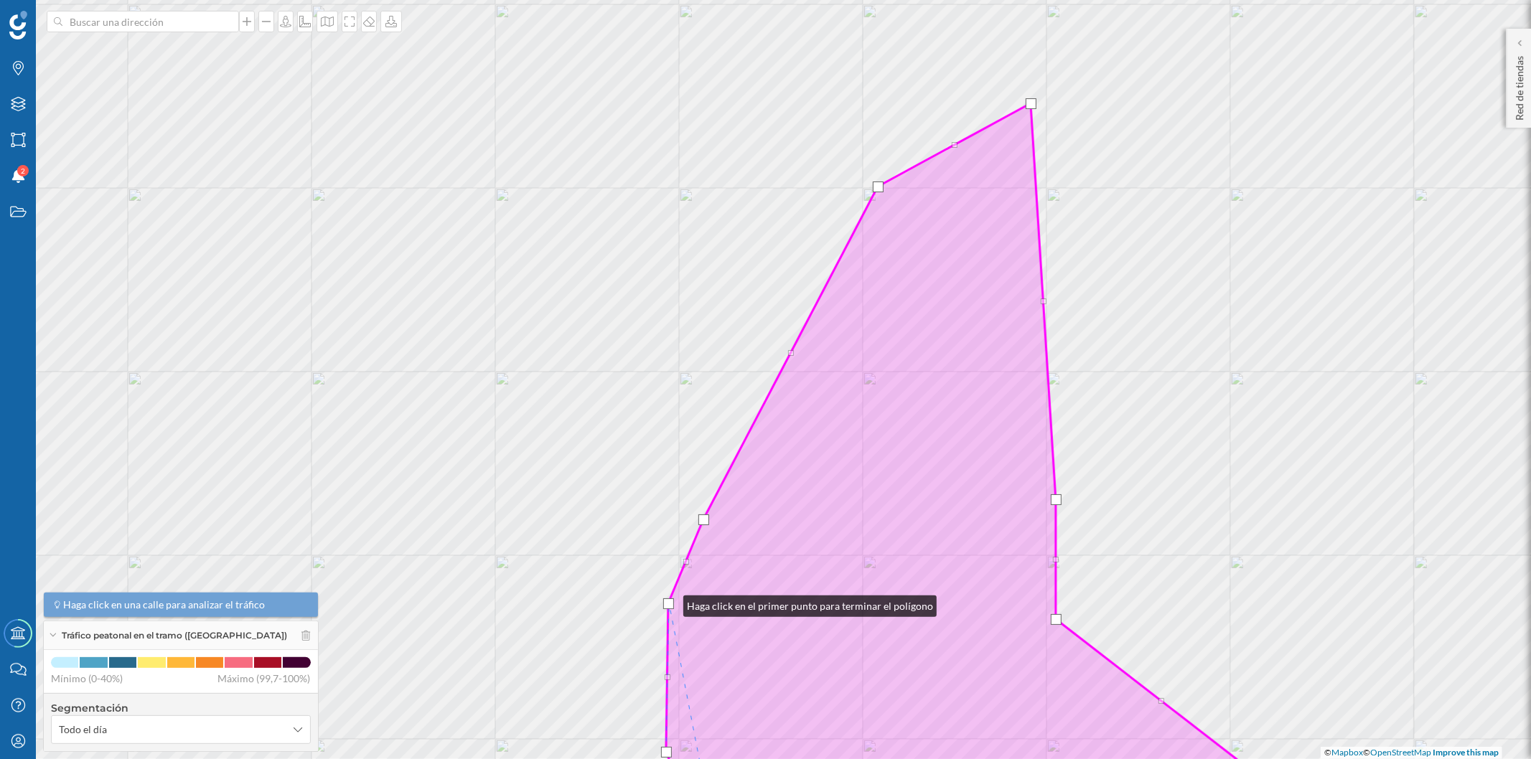
drag, startPoint x: 673, startPoint y: 605, endPoint x: 666, endPoint y: 601, distance: 8.0
click at [666, 601] on div at bounding box center [668, 604] width 11 height 11
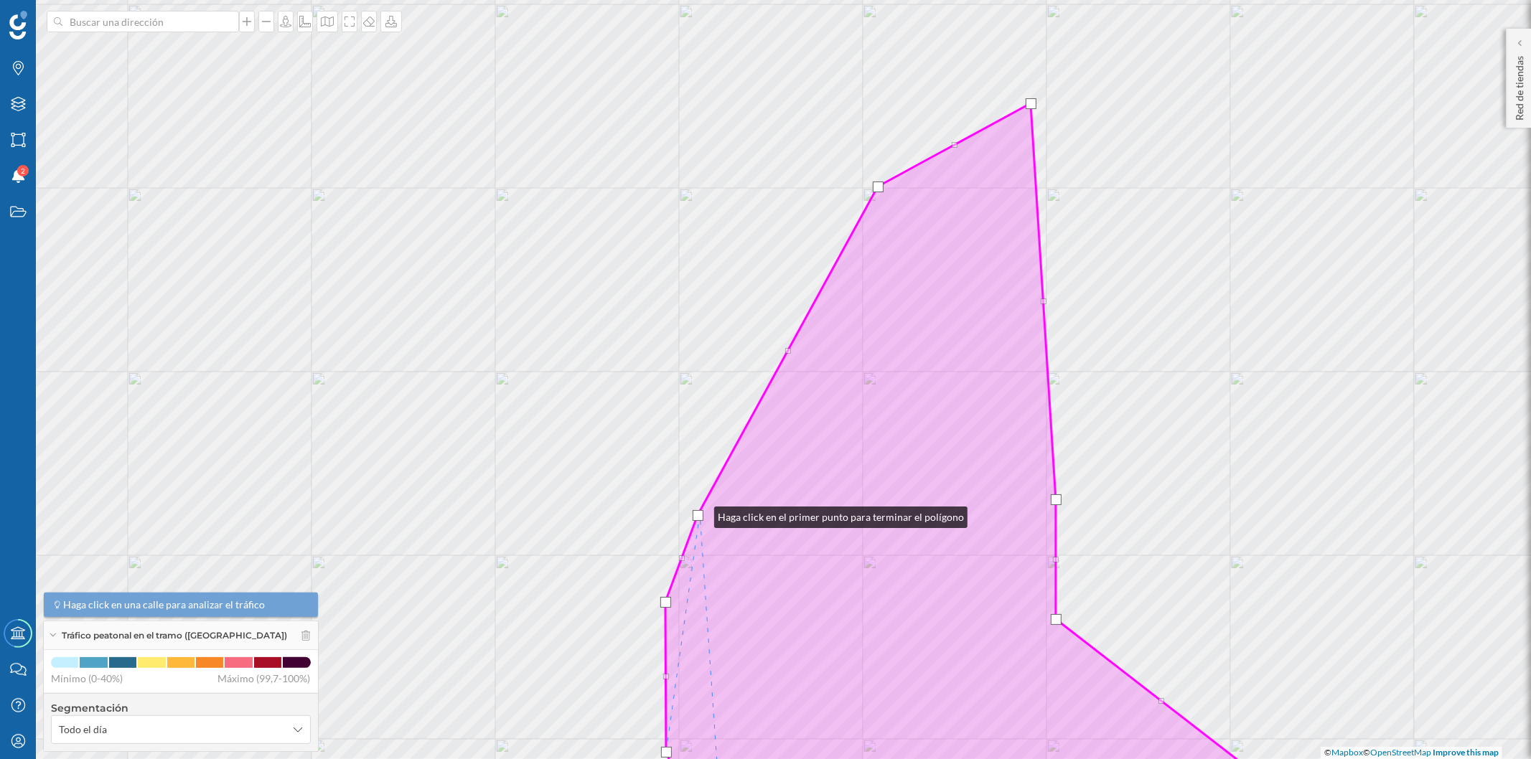
click at [700, 514] on div at bounding box center [698, 515] width 11 height 11
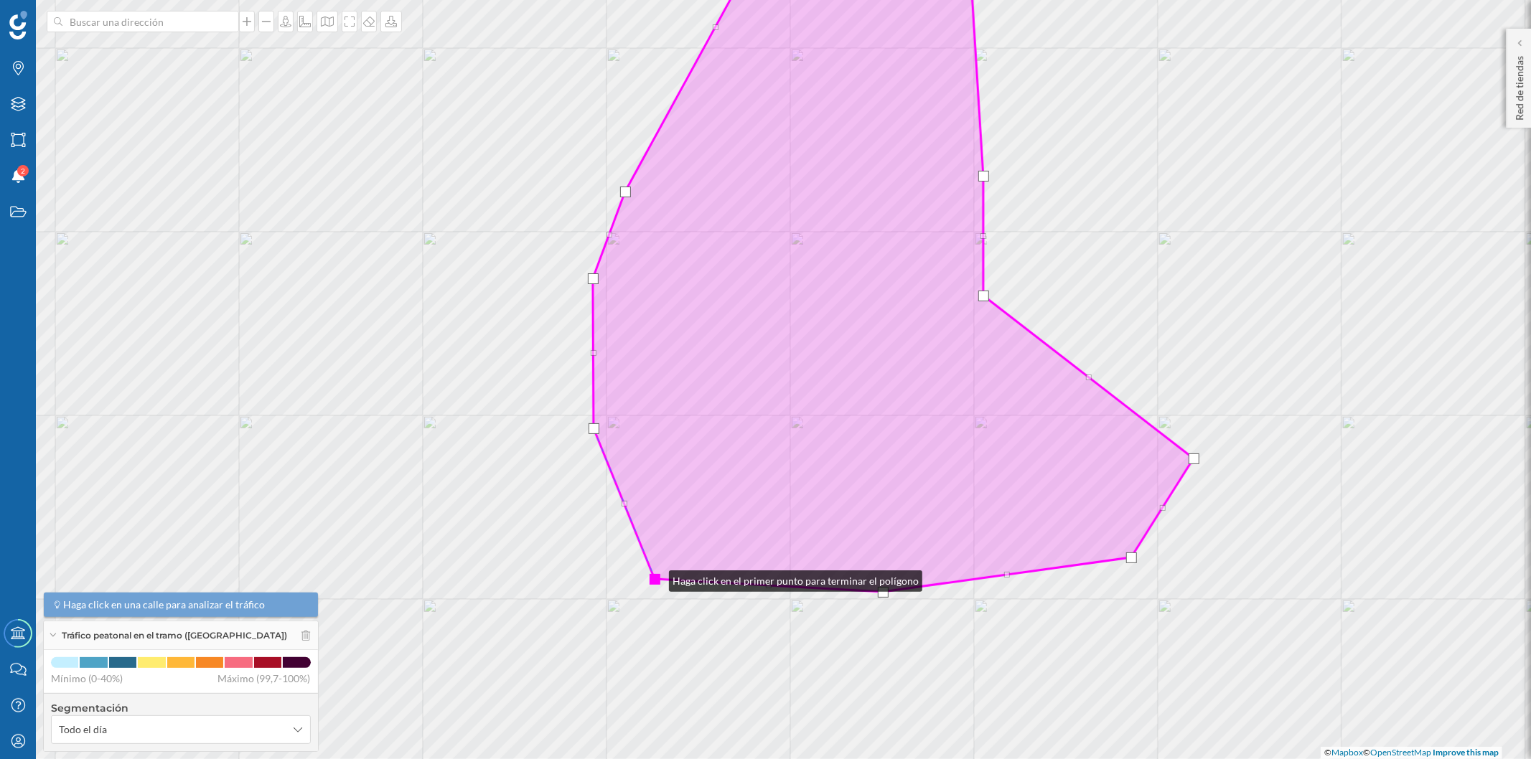
click at [655, 578] on div at bounding box center [655, 579] width 11 height 11
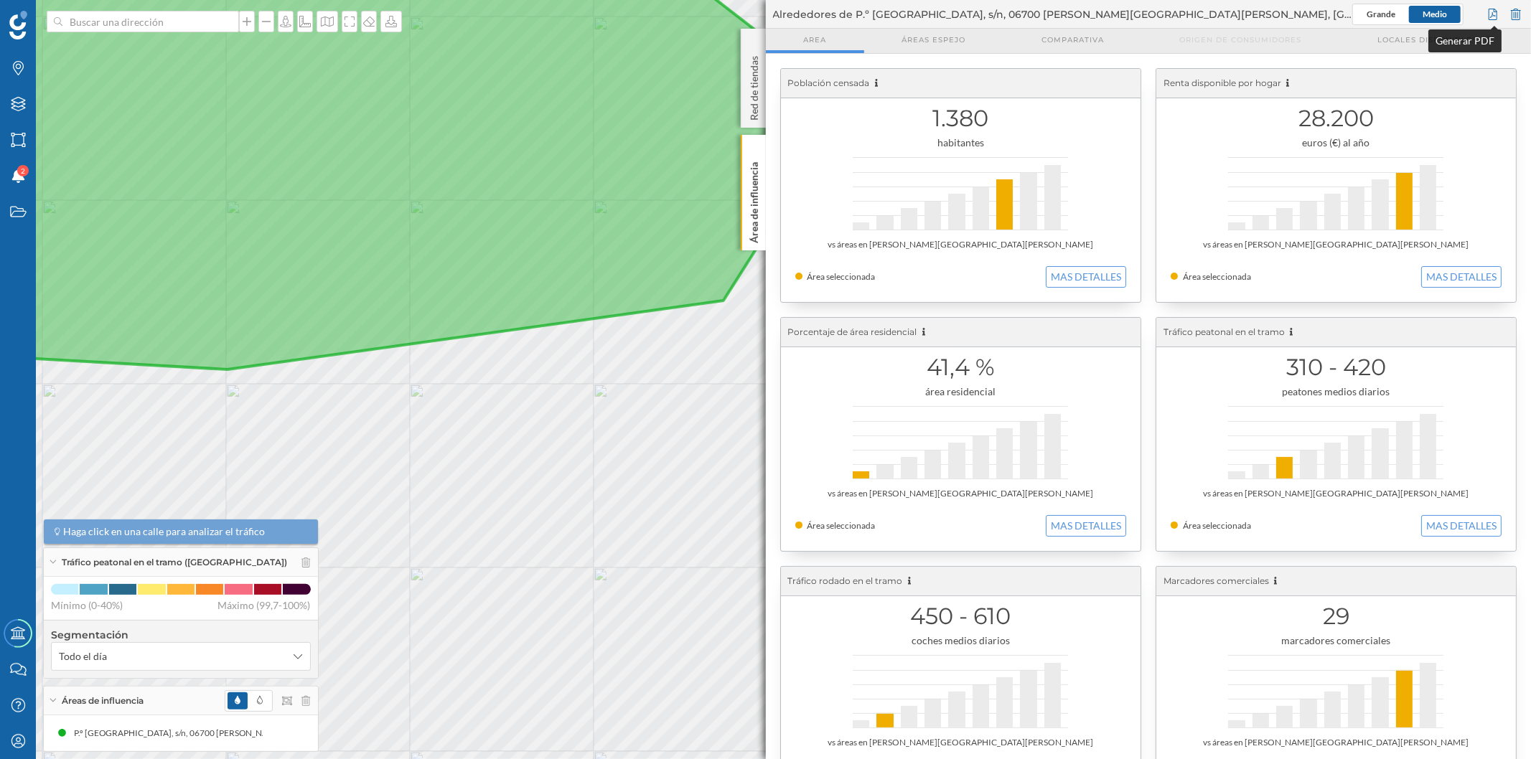
click at [1492, 13] on div at bounding box center [1493, 15] width 16 height 22
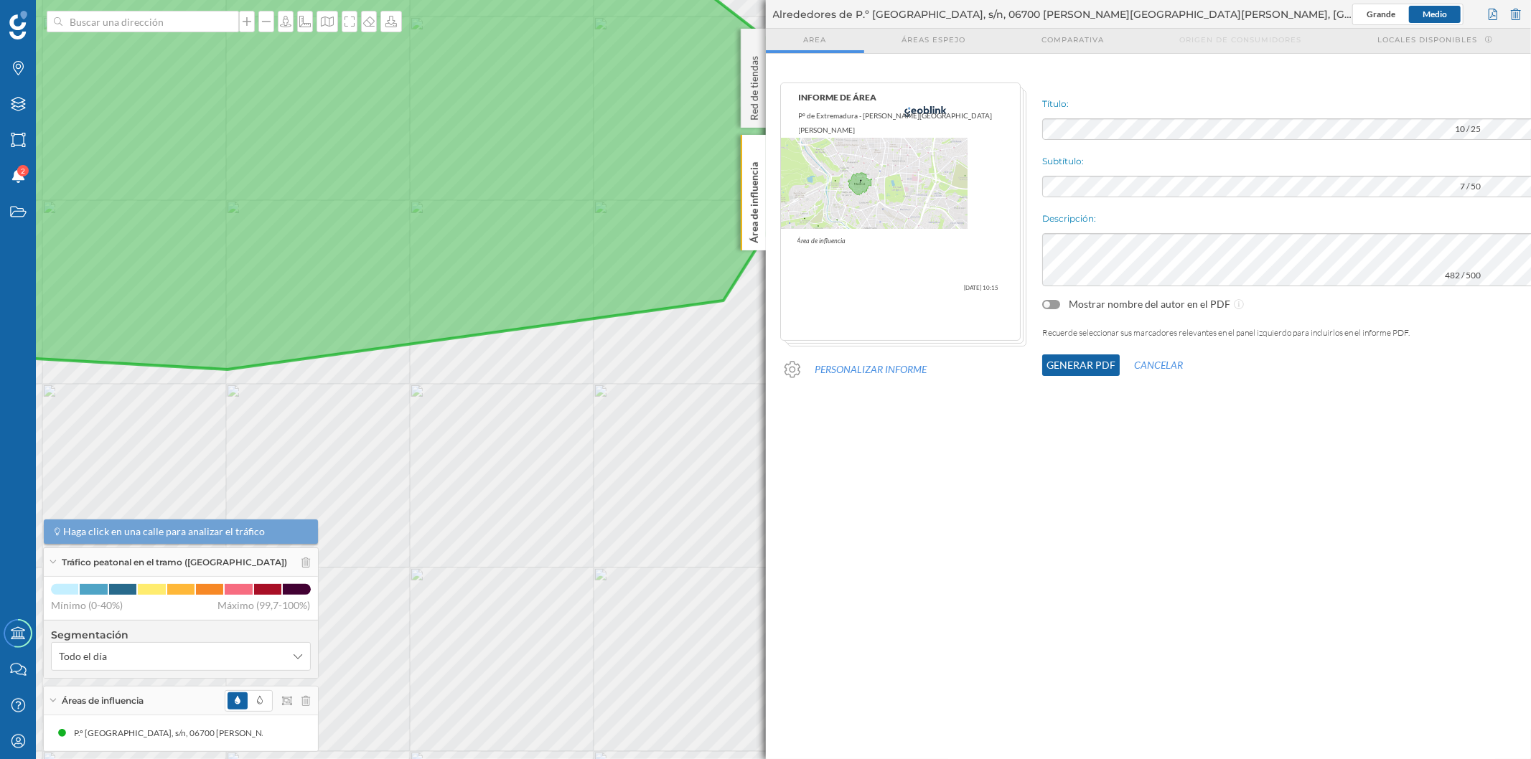
click at [1042, 359] on button "Generar PDF" at bounding box center [1081, 366] width 78 height 22
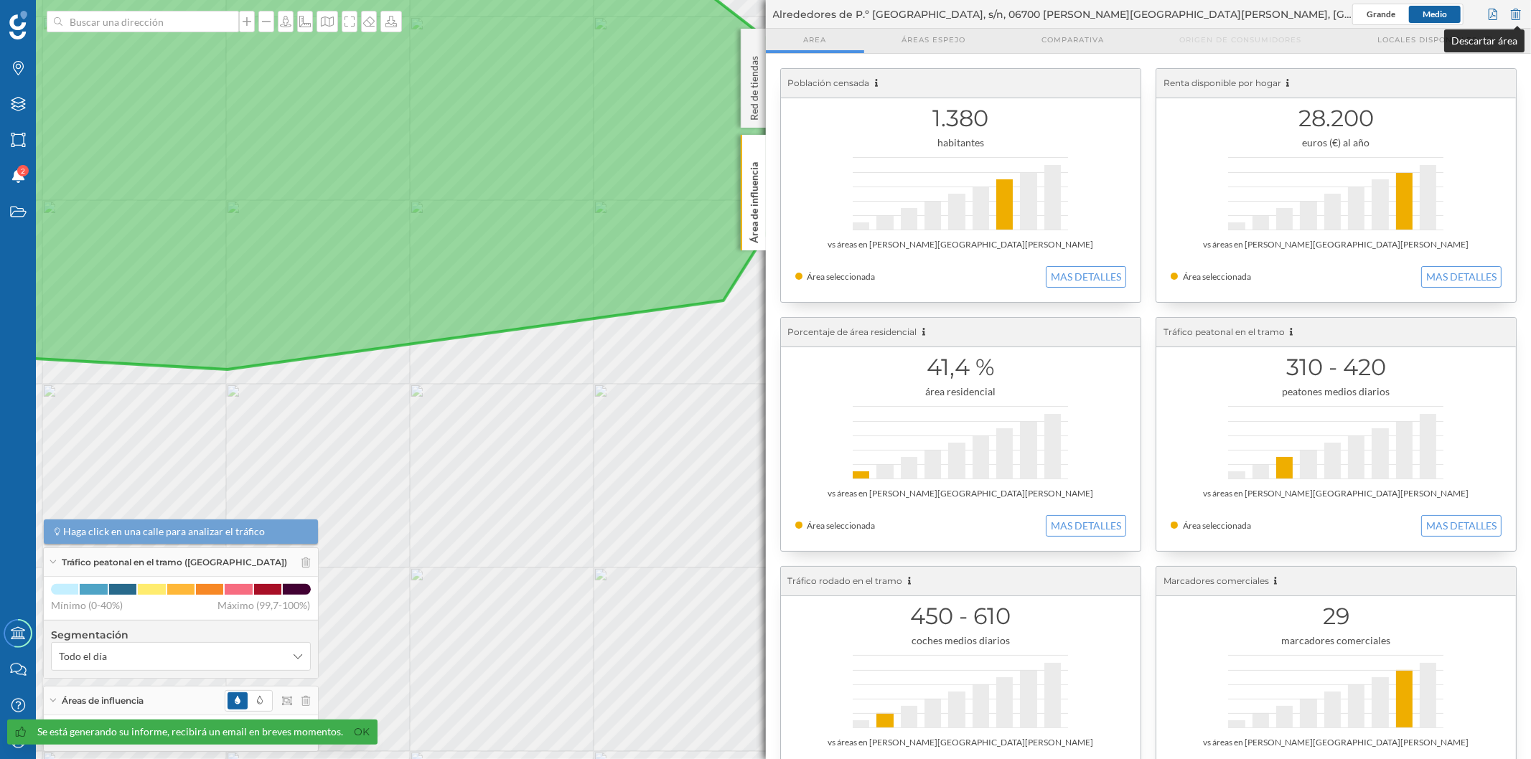
click at [1520, 6] on div at bounding box center [1516, 15] width 16 height 22
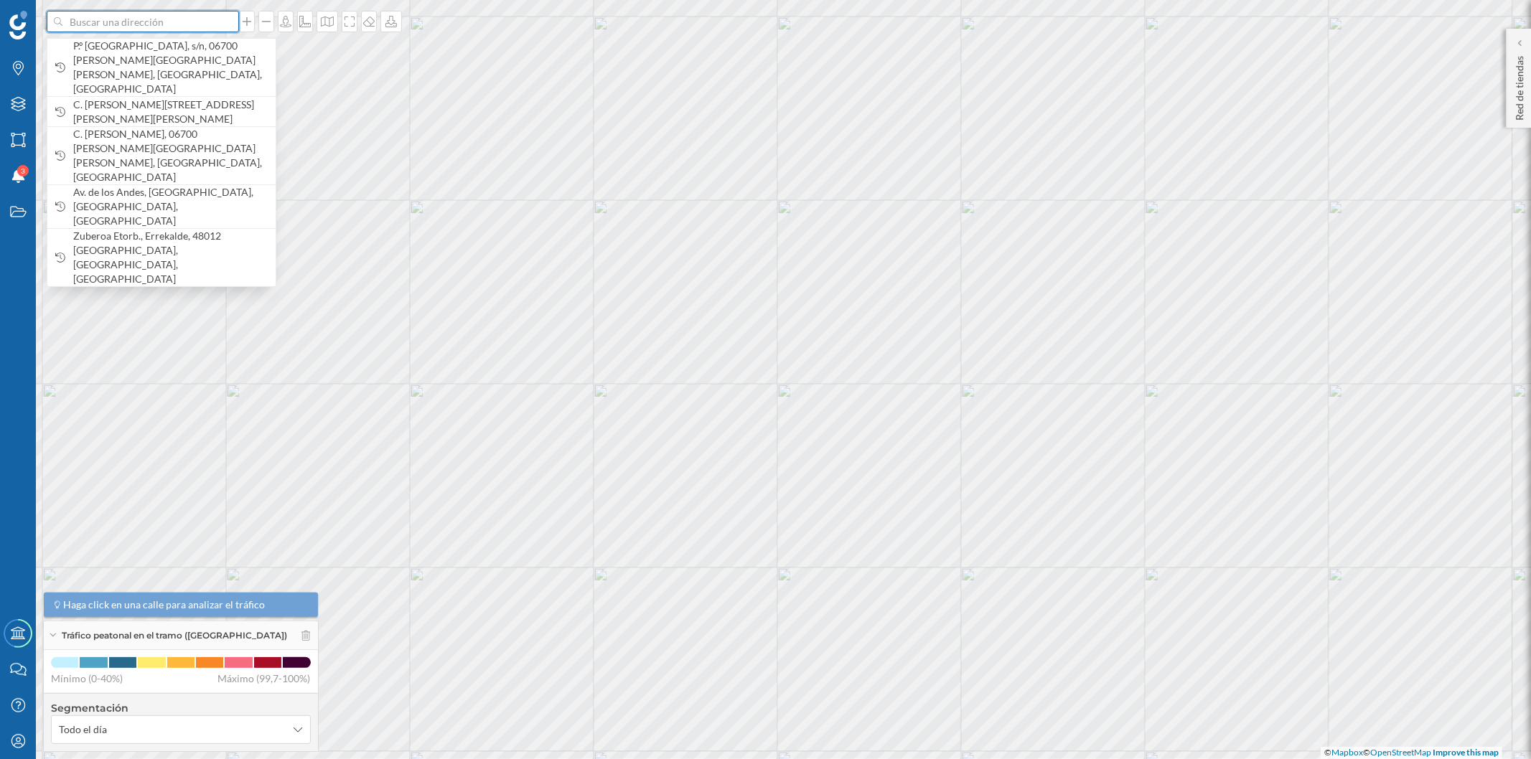
click at [126, 32] on input at bounding box center [142, 22] width 161 height 22
paste input "[PERSON_NAME][STREET_ADDRESS][PERSON_NAME][PERSON_NAME]"
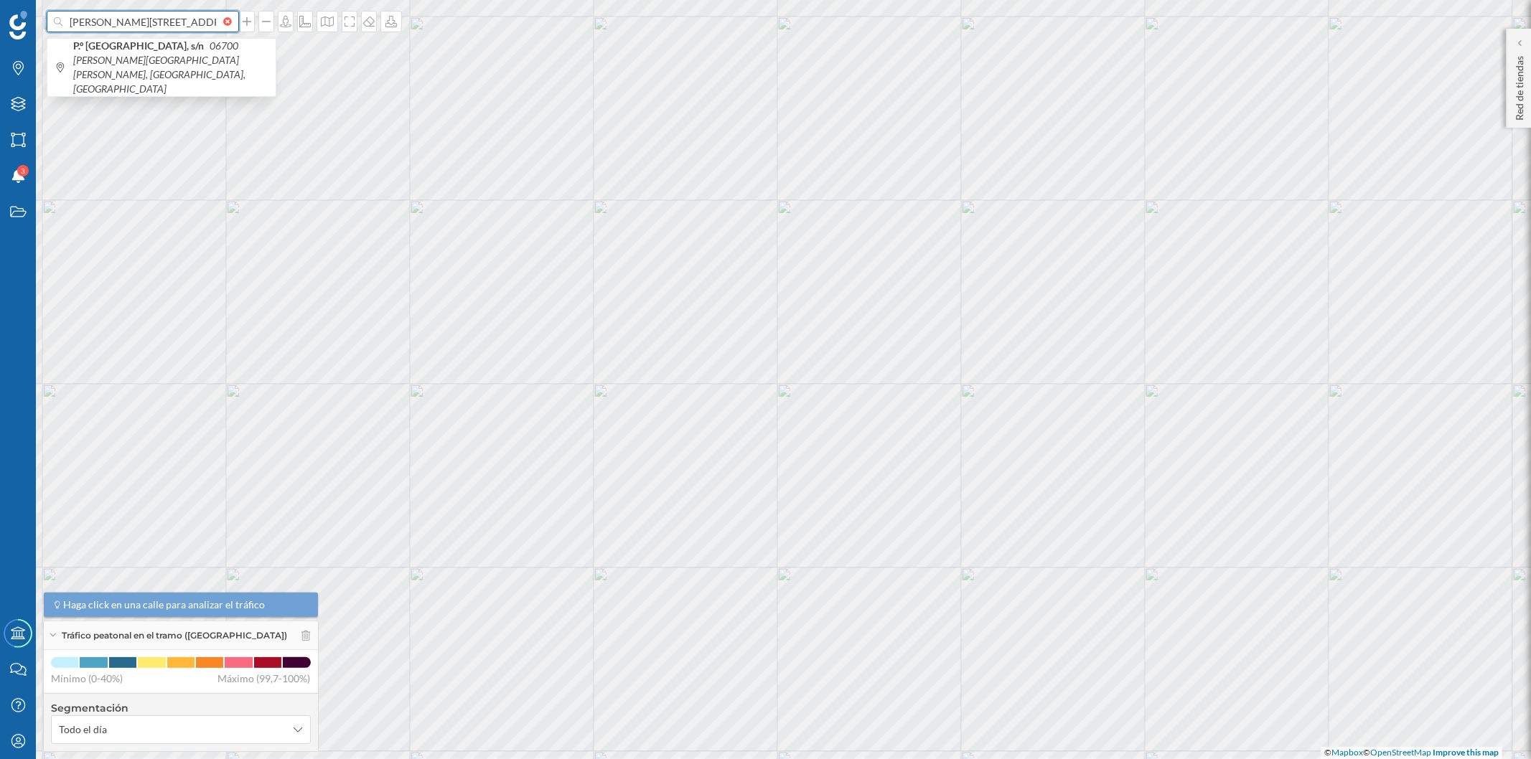
scroll to position [0, 129]
type input "[PERSON_NAME][STREET_ADDRESS][PERSON_NAME][PERSON_NAME]"
click at [134, 57] on icon "06700 [PERSON_NAME][GEOGRAPHIC_DATA][PERSON_NAME], [GEOGRAPHIC_DATA], [GEOGRAPH…" at bounding box center [168, 74] width 191 height 41
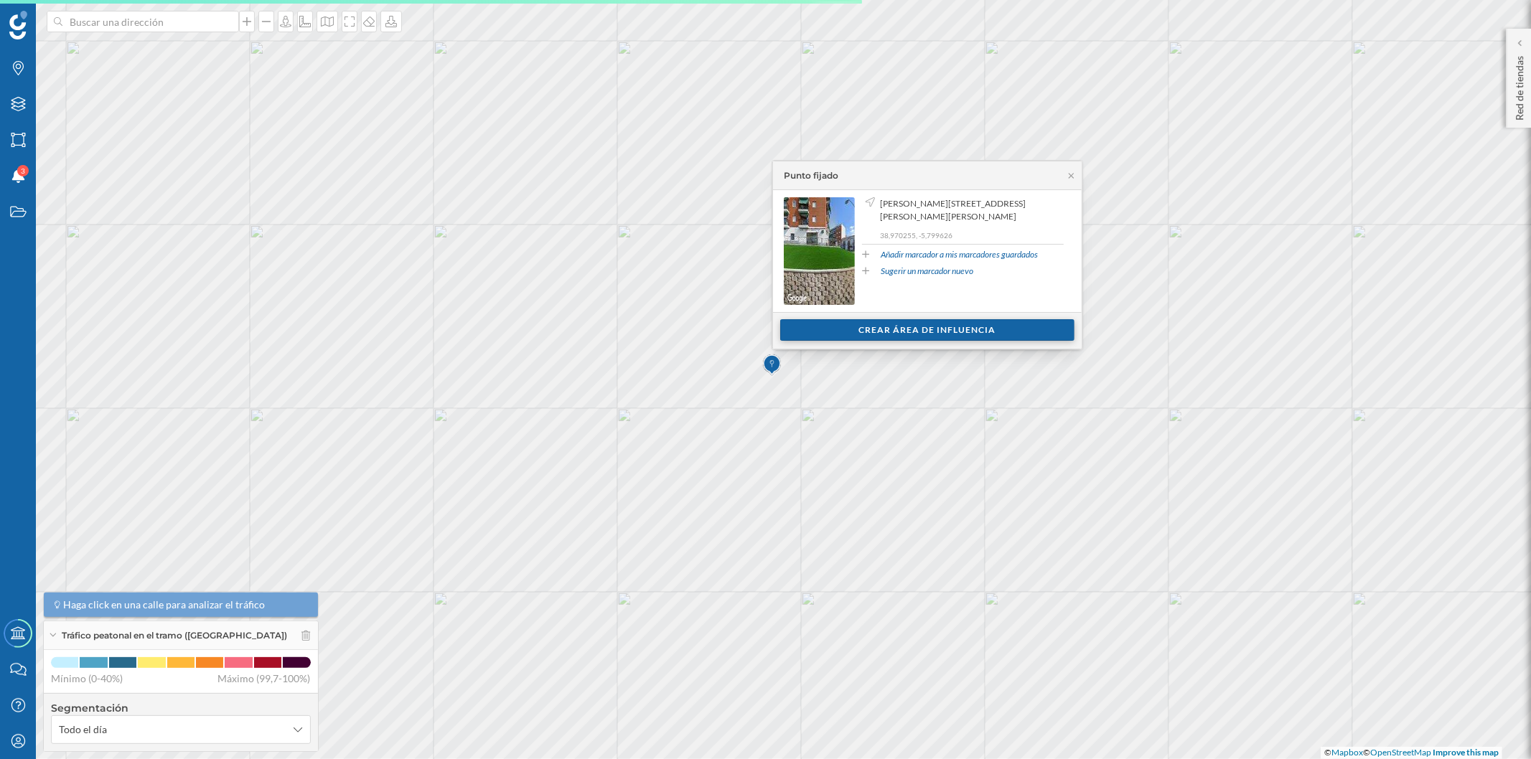
click at [844, 331] on div "Crear área de influencia" at bounding box center [927, 330] width 294 height 22
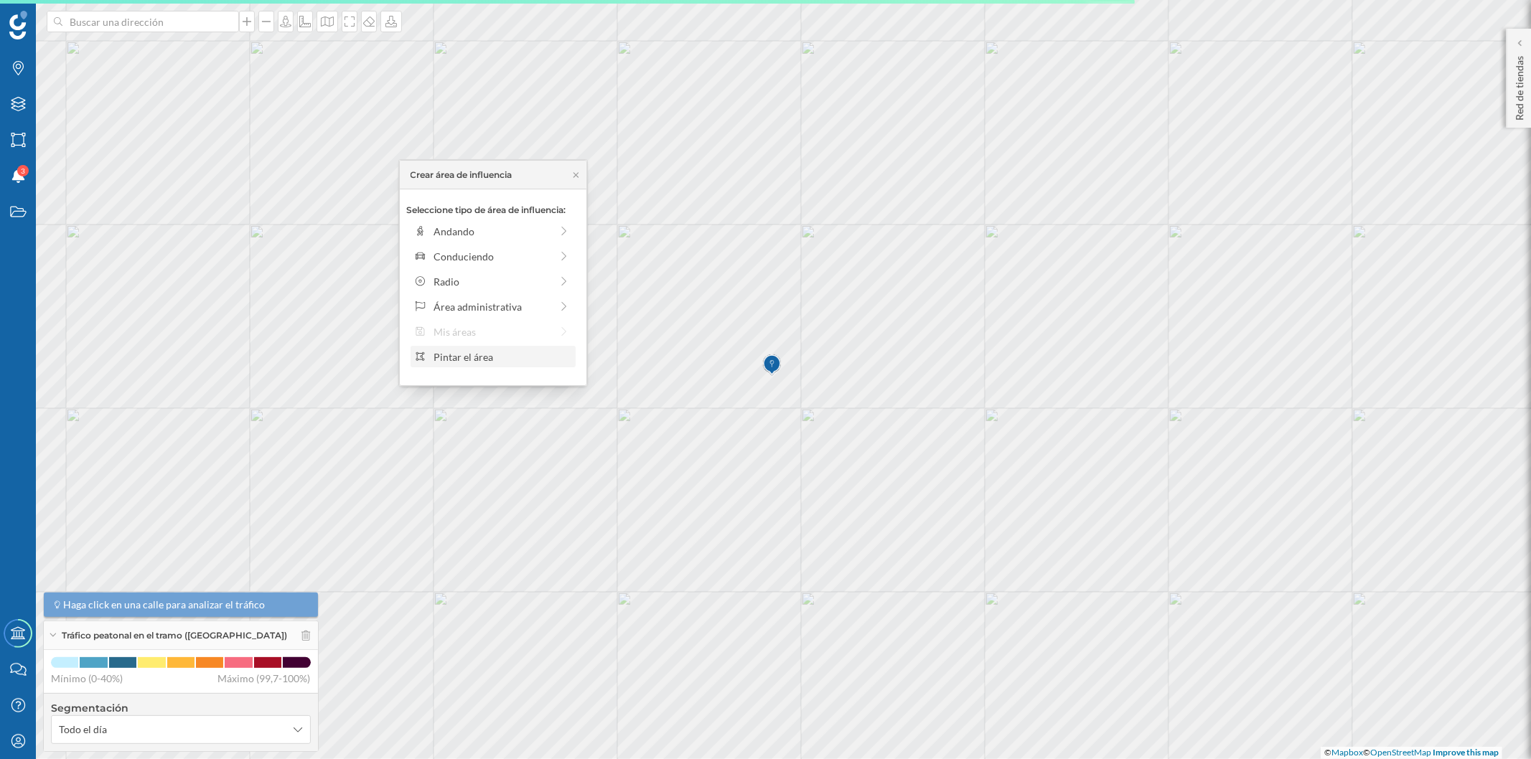
click at [477, 352] on div "Pintar el área" at bounding box center [502, 357] width 137 height 15
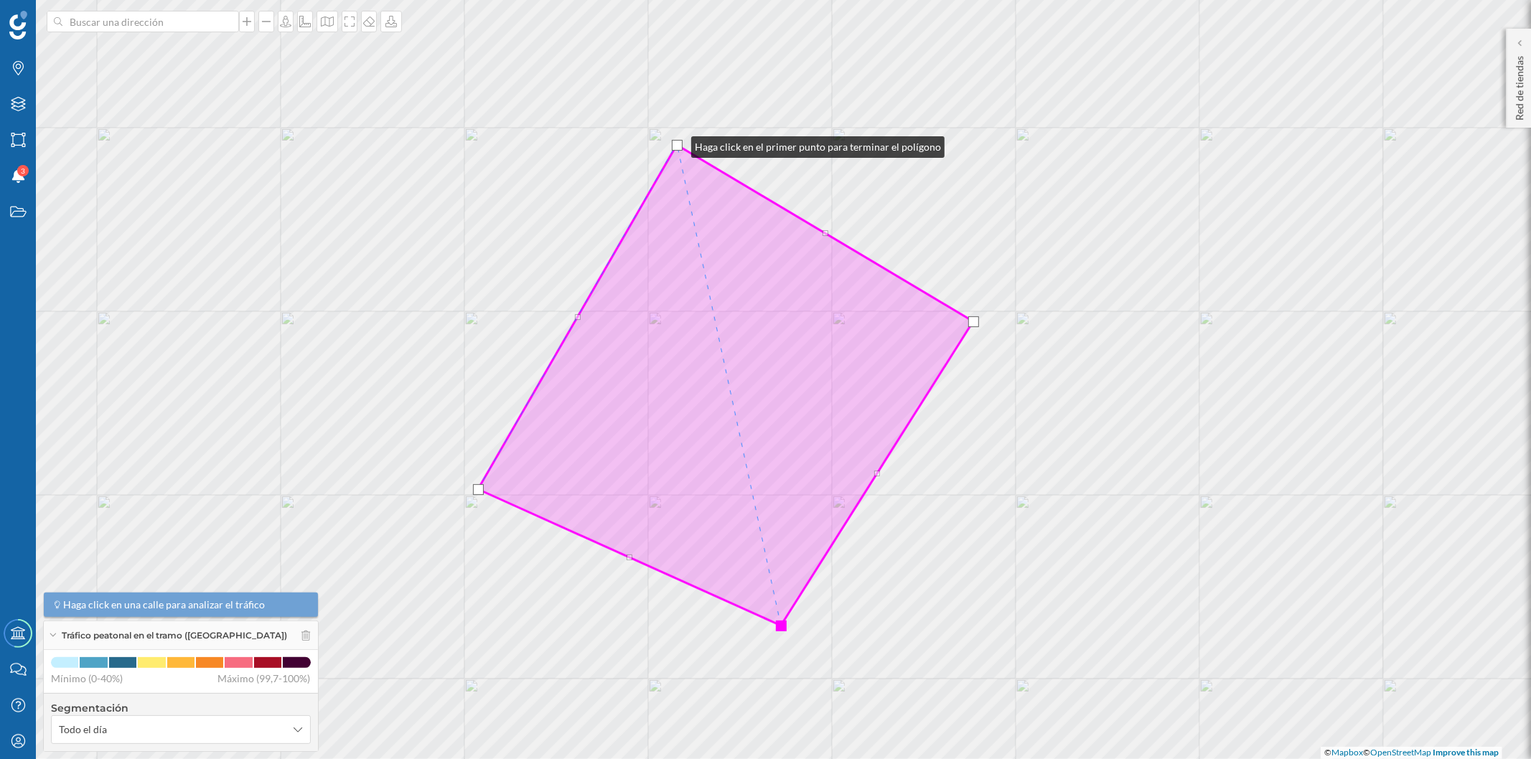
drag, startPoint x: 752, startPoint y: 133, endPoint x: 677, endPoint y: 144, distance: 76.1
click at [677, 144] on div at bounding box center [677, 145] width 11 height 11
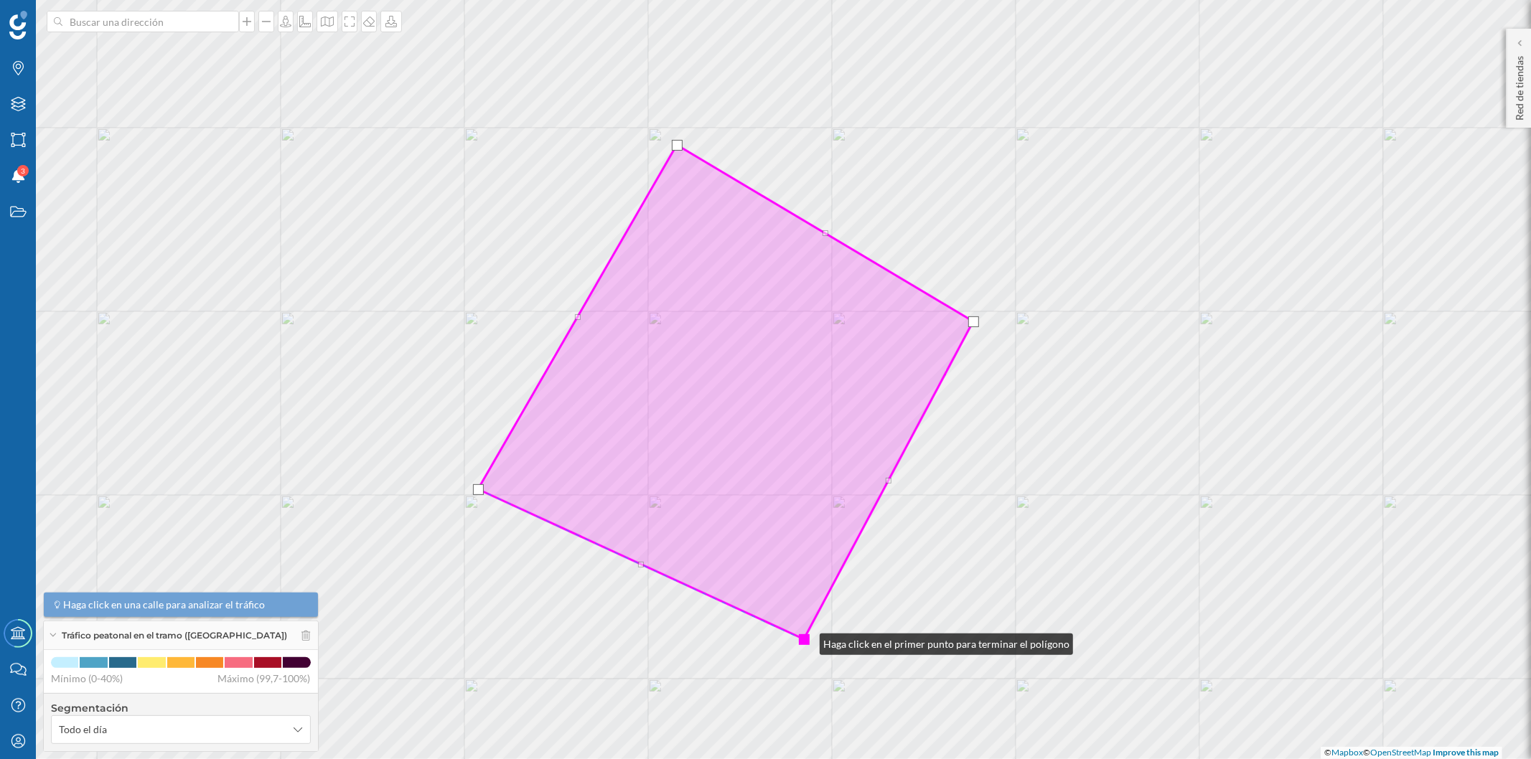
drag, startPoint x: 787, startPoint y: 629, endPoint x: 805, endPoint y: 641, distance: 22.3
click at [805, 641] on div at bounding box center [804, 640] width 11 height 11
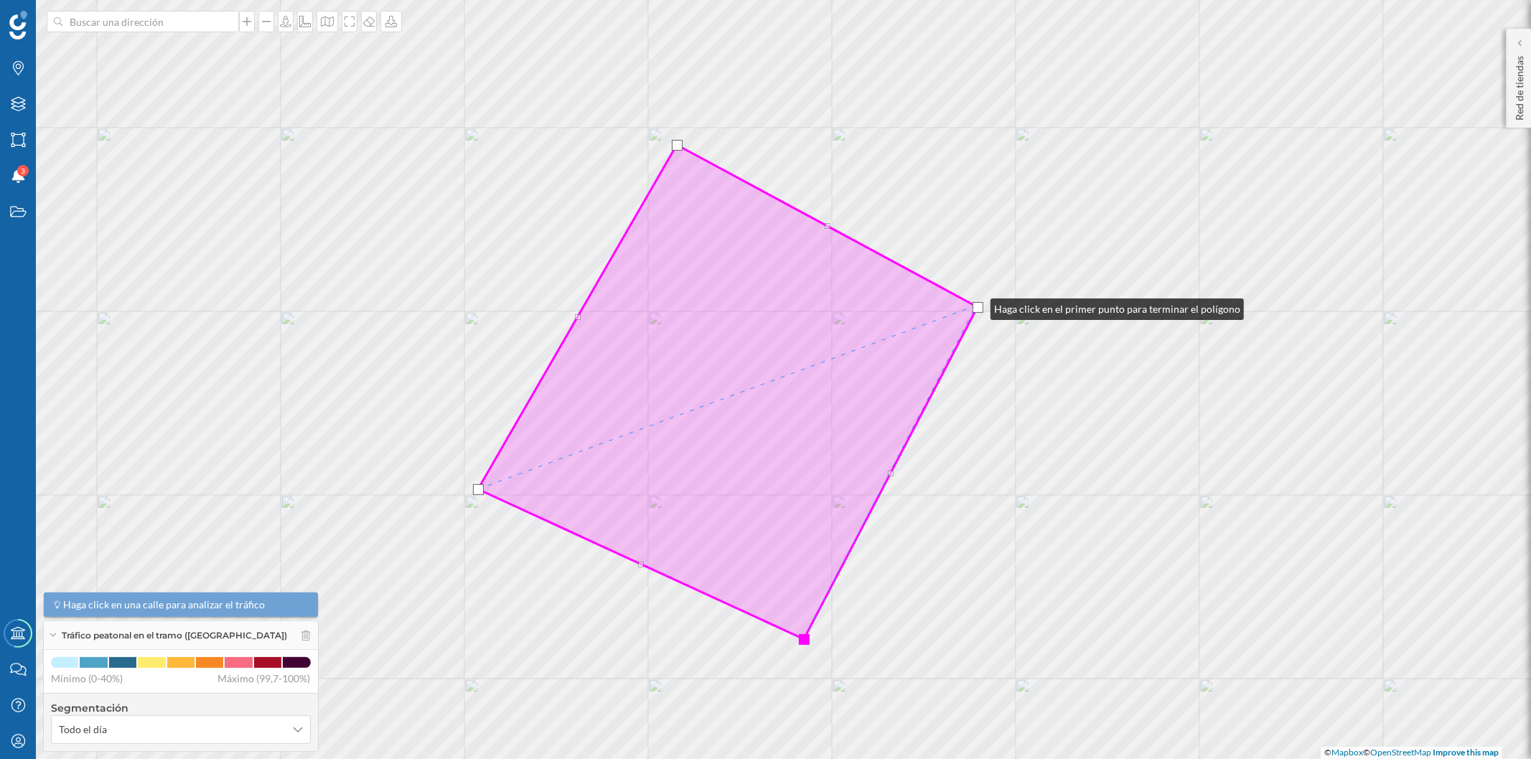
drag, startPoint x: 972, startPoint y: 320, endPoint x: 714, endPoint y: 191, distance: 288.3
click at [976, 305] on div at bounding box center [978, 307] width 11 height 11
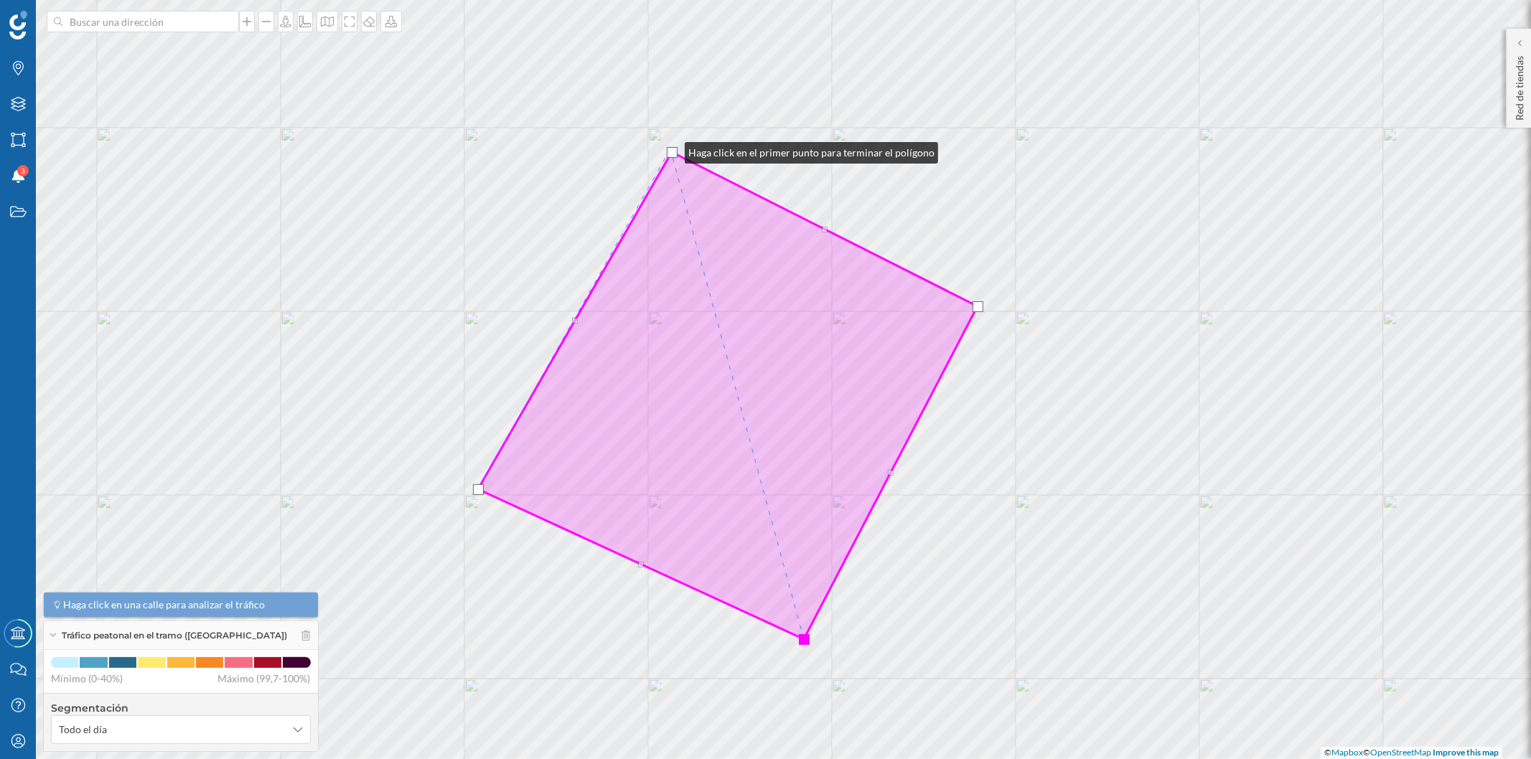
drag, startPoint x: 675, startPoint y: 142, endPoint x: 670, endPoint y: 149, distance: 8.8
click at [670, 149] on div at bounding box center [672, 152] width 11 height 11
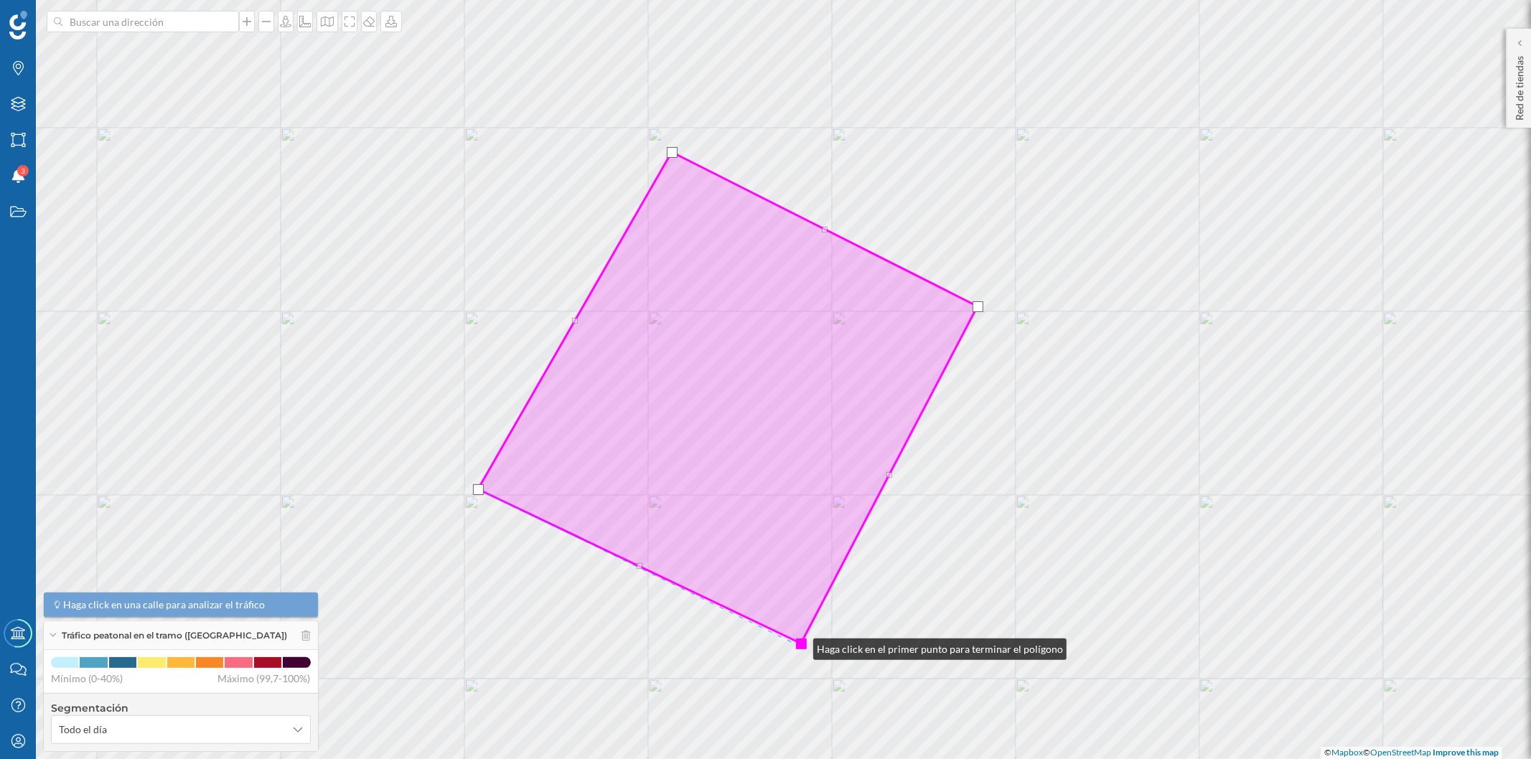
click at [799, 646] on div at bounding box center [801, 644] width 11 height 11
click at [800, 645] on div at bounding box center [801, 644] width 11 height 11
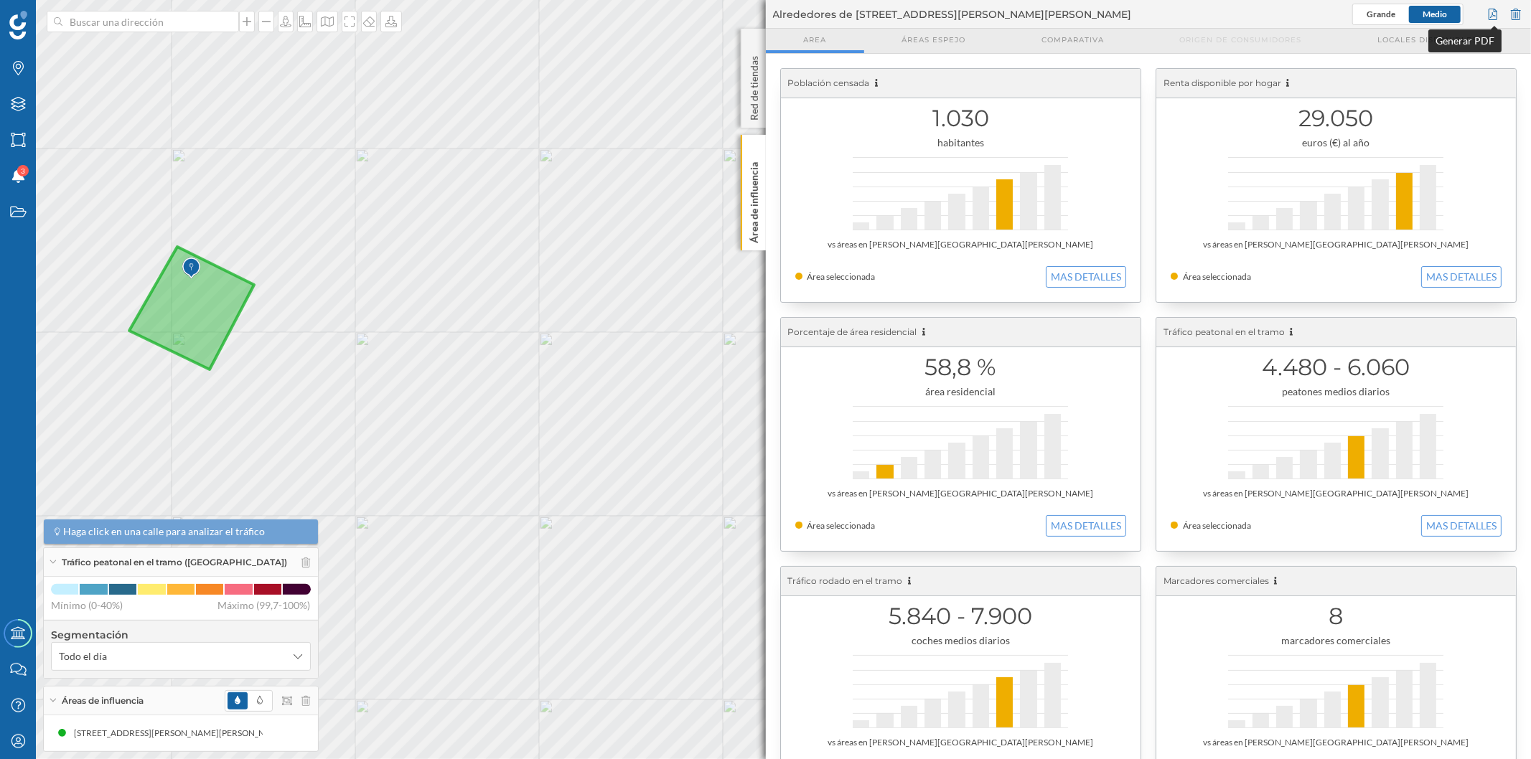
click at [1492, 13] on div at bounding box center [1493, 15] width 16 height 22
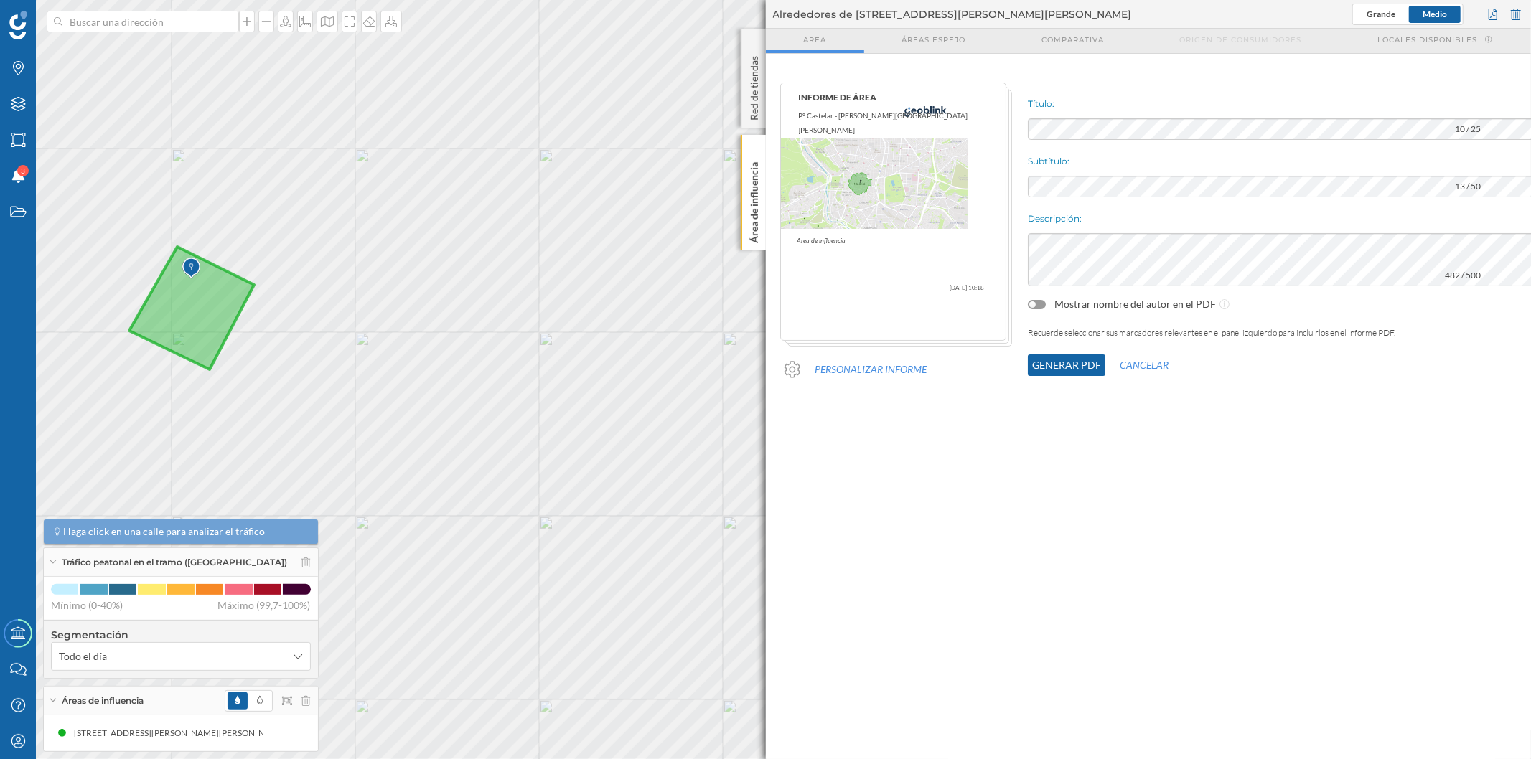
click at [1028, 364] on button "Generar PDF" at bounding box center [1067, 366] width 78 height 22
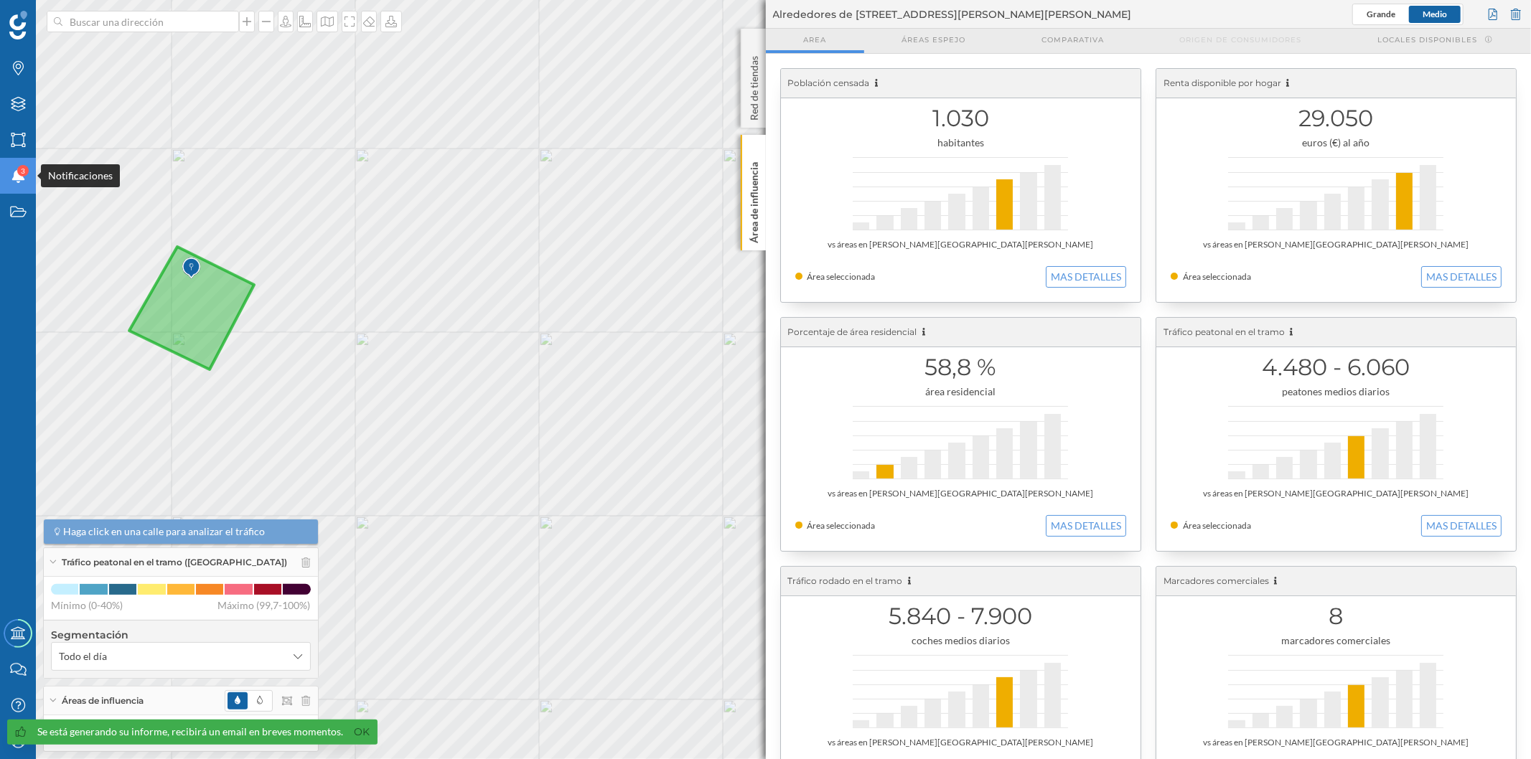
click at [24, 182] on icon "Notificaciones" at bounding box center [18, 176] width 18 height 14
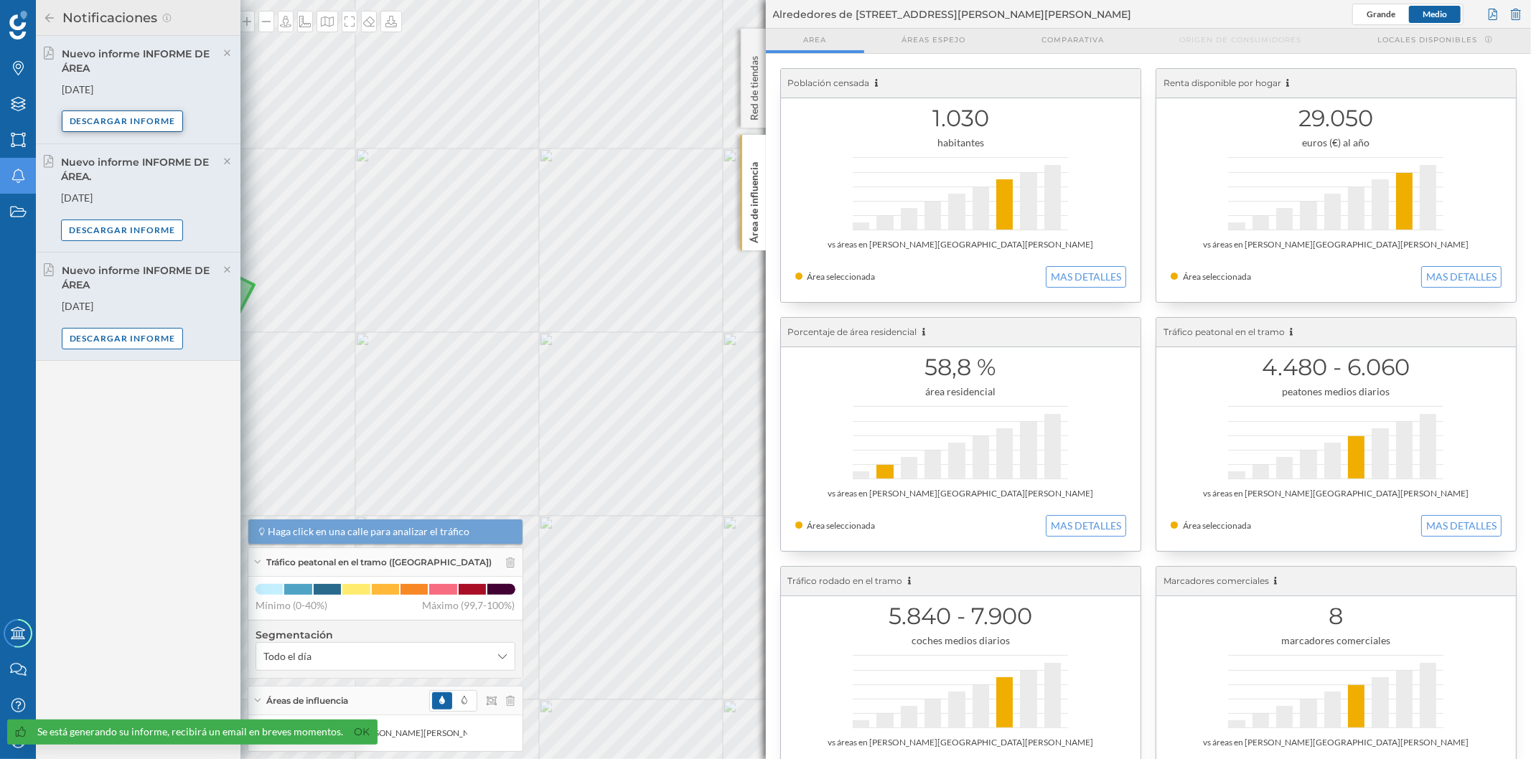
click at [144, 118] on div "Descargar informe" at bounding box center [123, 122] width 122 height 22
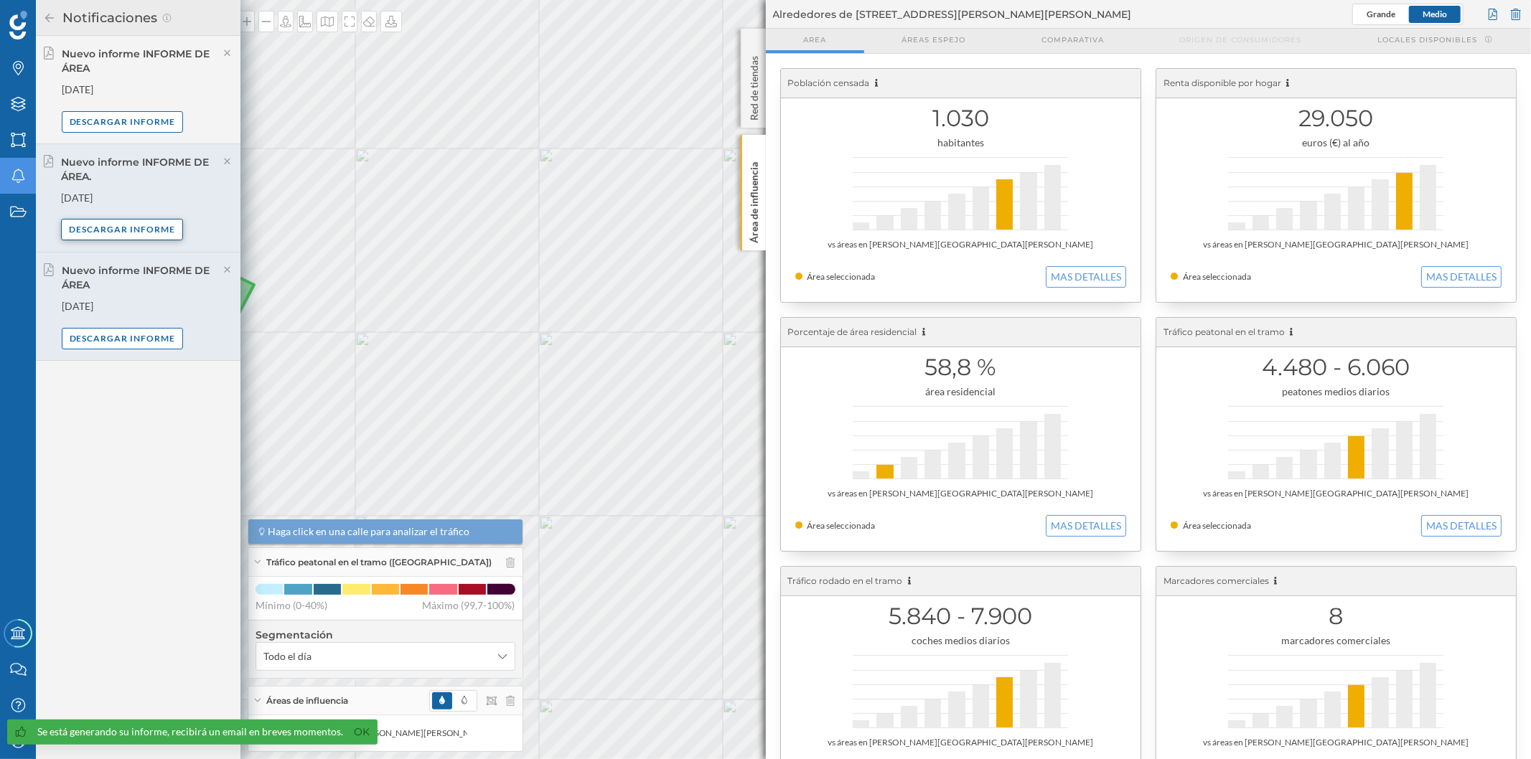
click at [165, 228] on div "Descargar informe" at bounding box center [122, 230] width 122 height 22
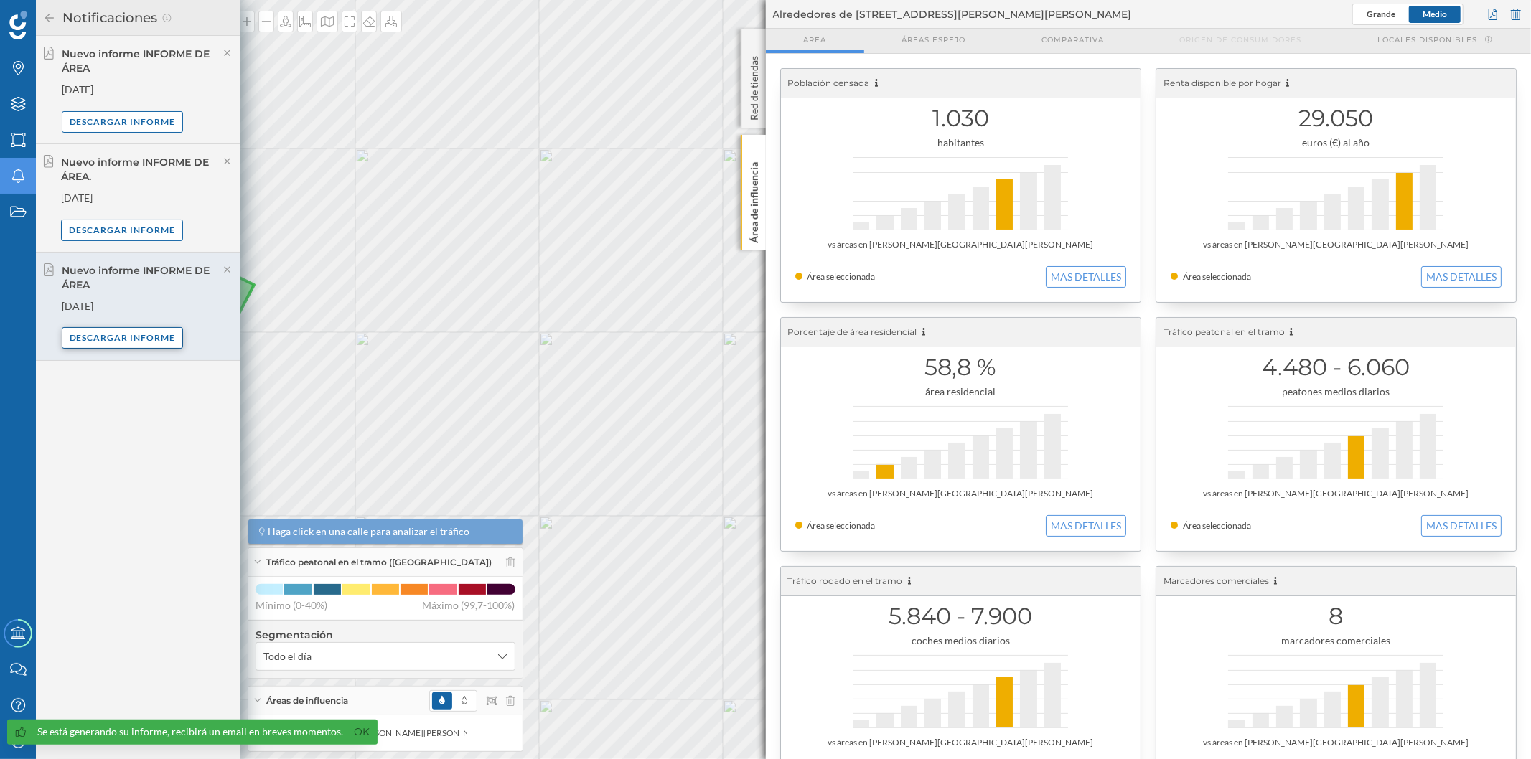
click at [167, 345] on div "Descargar informe" at bounding box center [123, 338] width 122 height 22
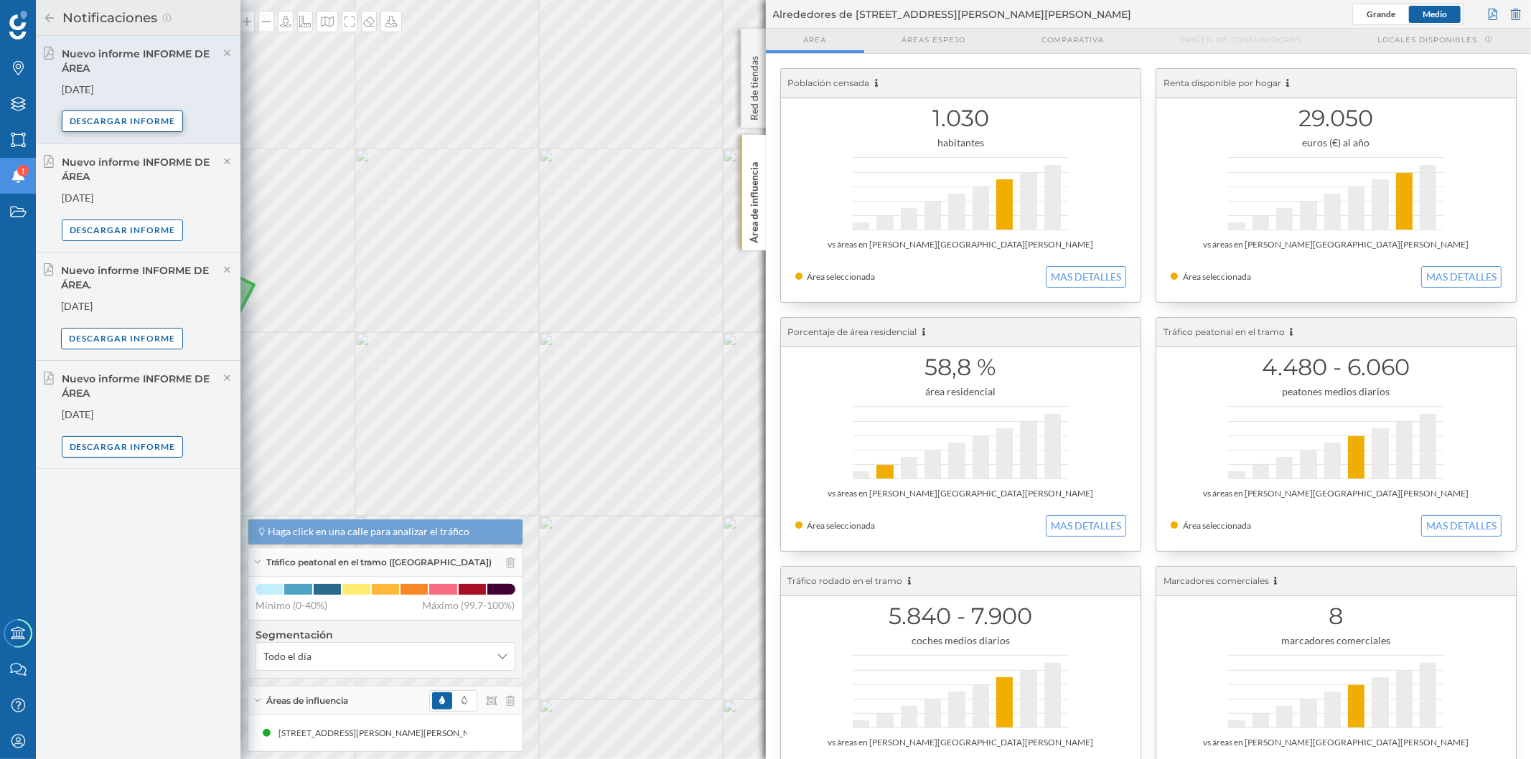
click at [132, 119] on div "Descargar informe" at bounding box center [123, 122] width 122 height 22
